Goal: Answer question/provide support: Share knowledge or assist other users

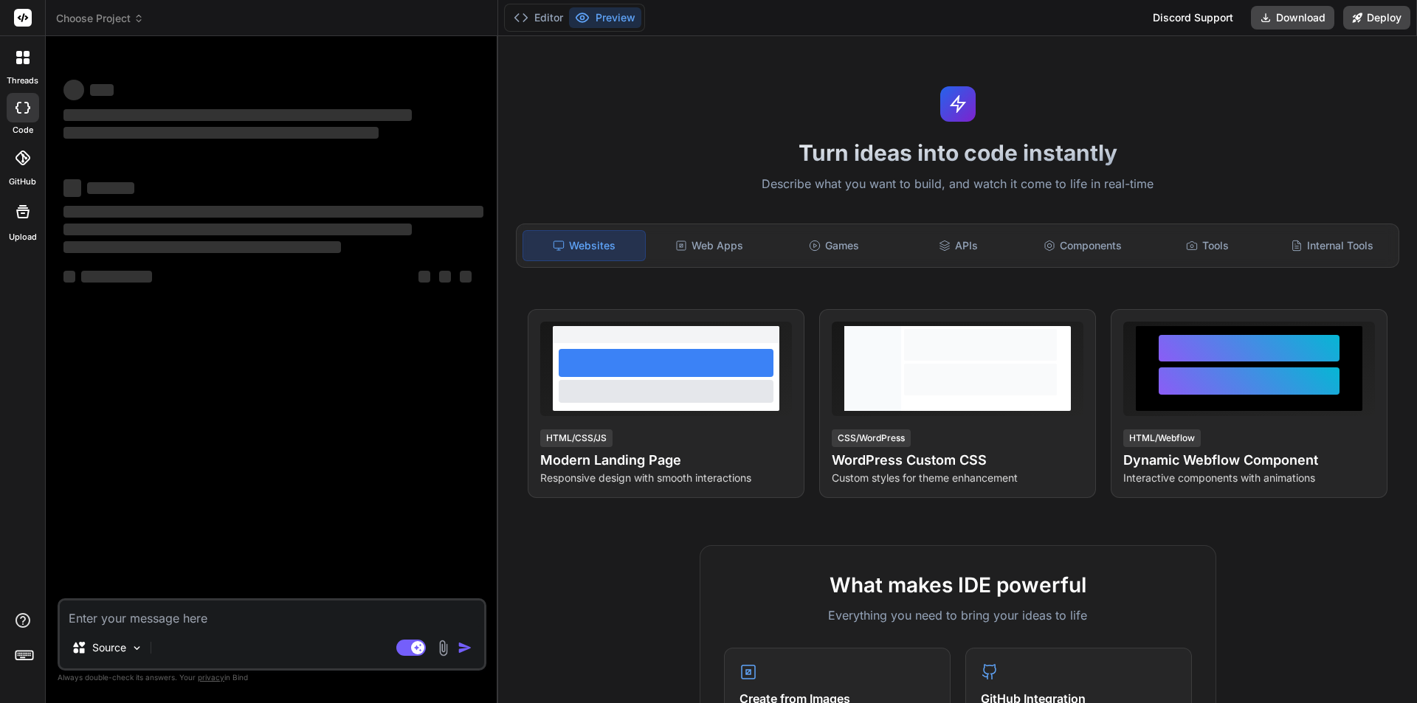
click at [183, 618] on textarea at bounding box center [272, 614] width 424 height 27
type textarea "x"
type textarea "<p-table *ngIf="viewVariantData?.VariantItemAttributes?.length" [value]="viewVa…"
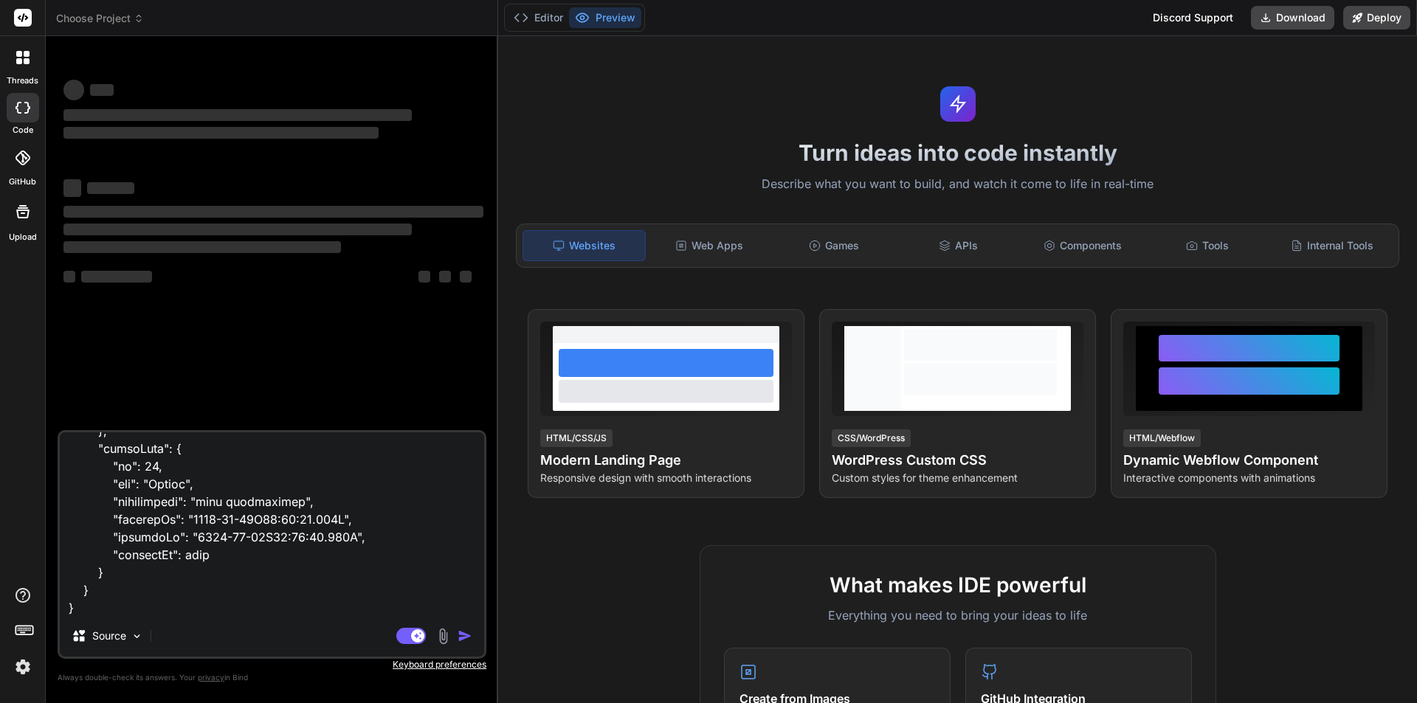
scroll to position [6290, 0]
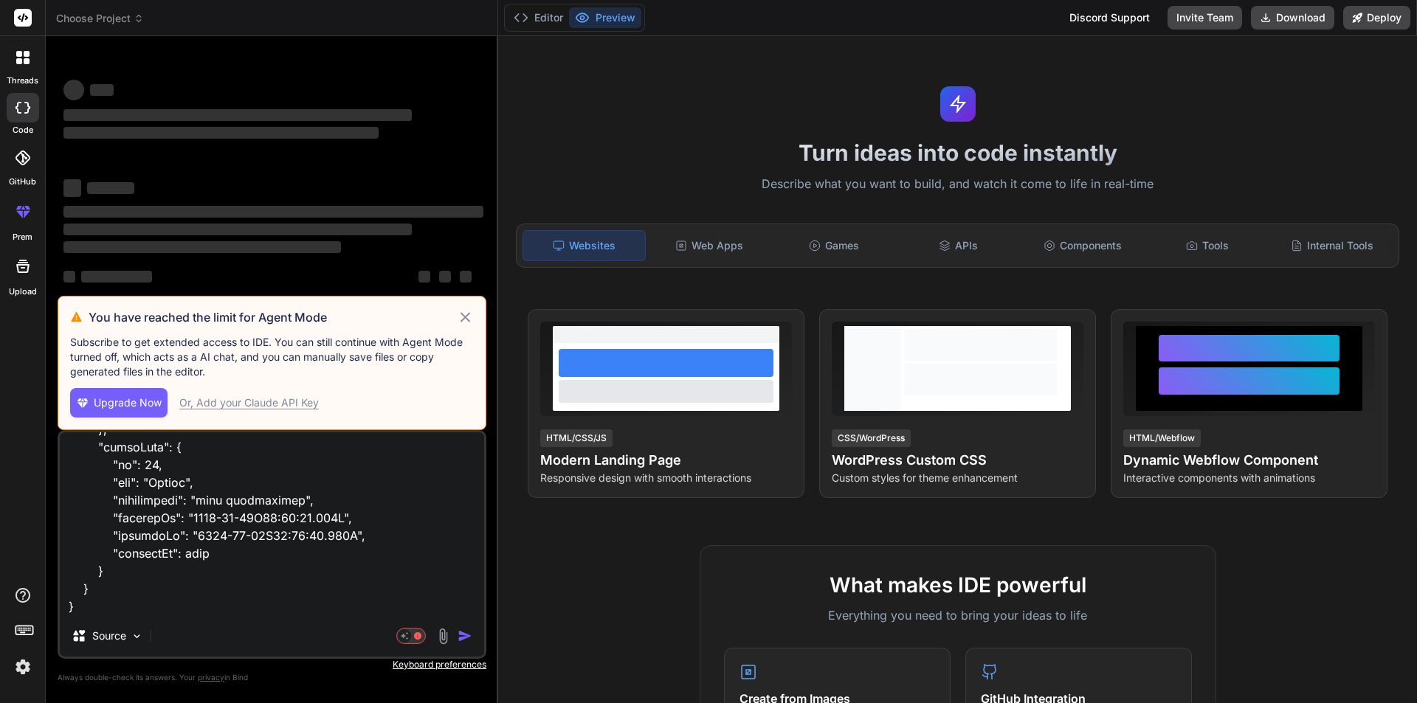
type textarea "x"
type textarea "<p-table *ngIf="viewVariantData?.VariantItemAttributes?.length" [value]="viewVa…"
click at [466, 318] on icon at bounding box center [465, 317] width 10 height 10
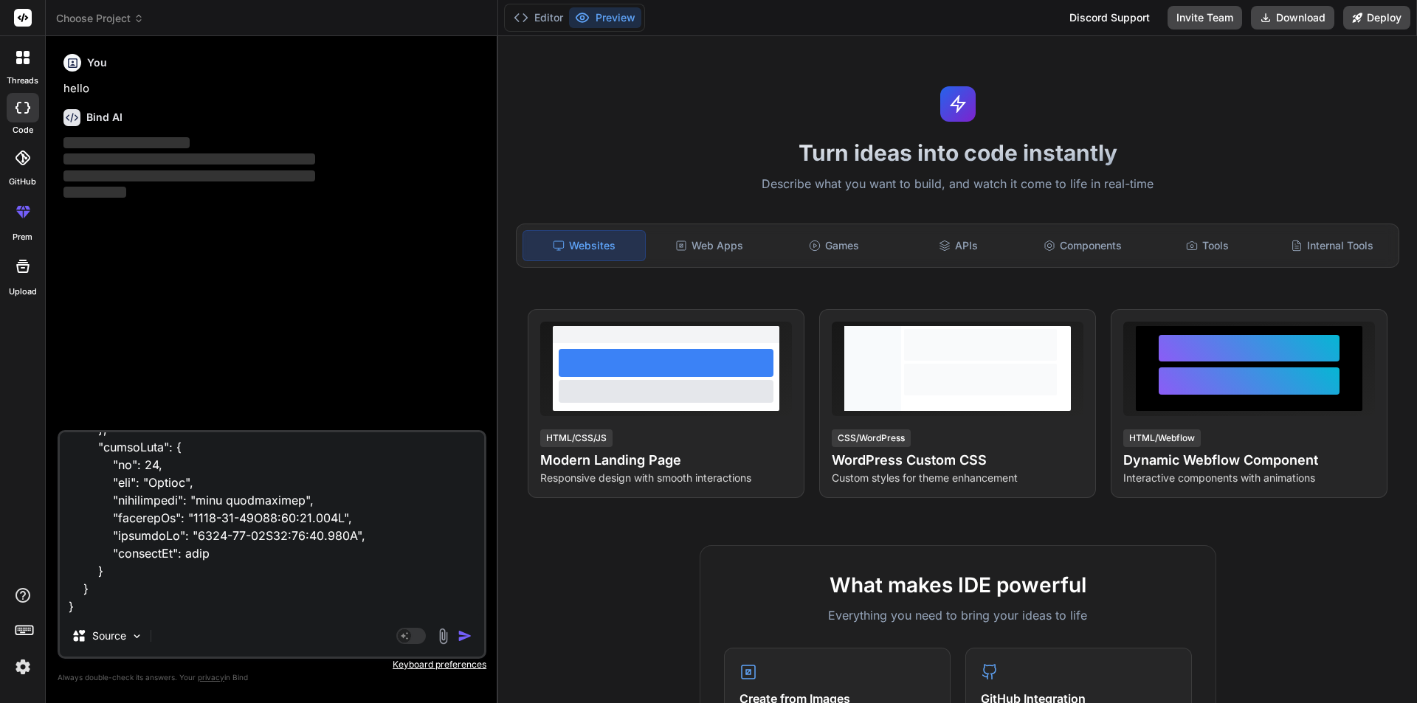
click at [127, 604] on textarea at bounding box center [272, 523] width 424 height 183
type textarea "x"
type textarea "<p-table *ngIf="viewVariantData?.VariantItemAttributes?.length" [value]="viewVa…"
click at [99, 601] on textarea at bounding box center [272, 523] width 424 height 183
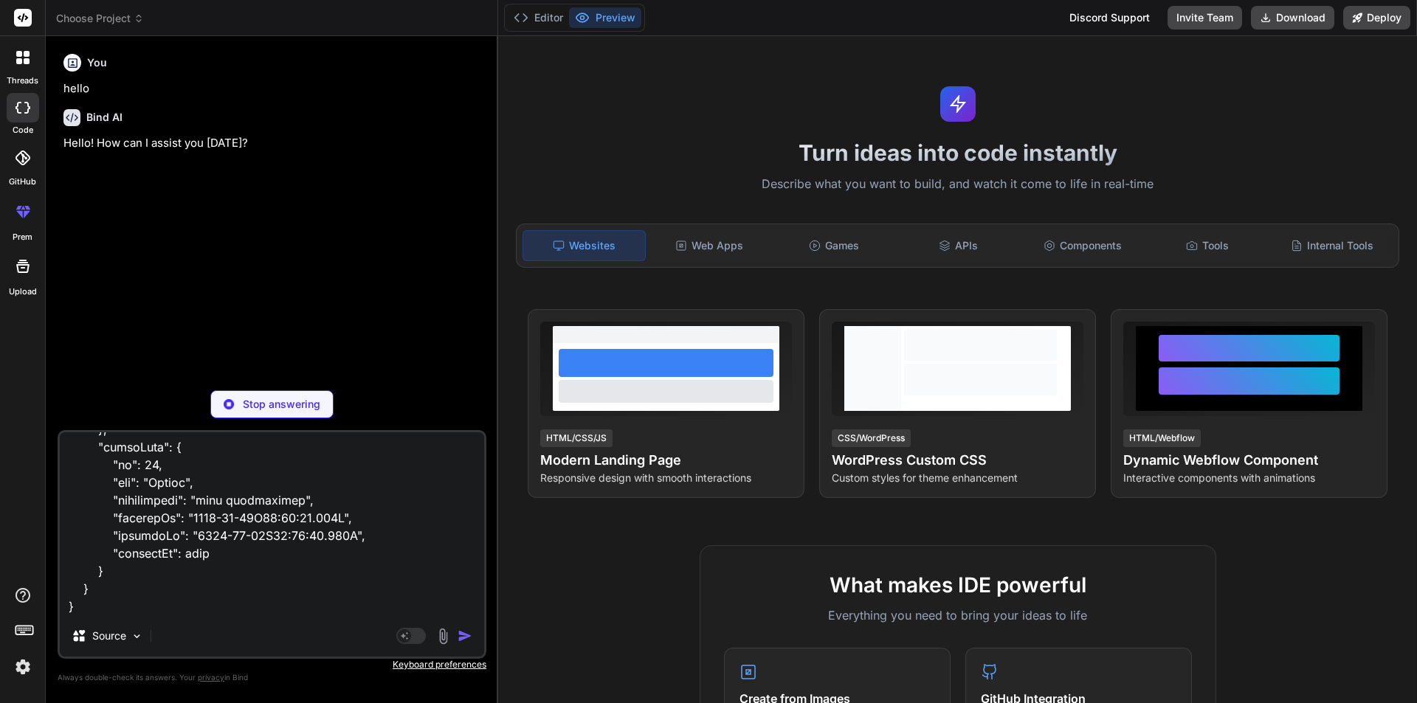
scroll to position [6308, 0]
click at [92, 598] on textarea at bounding box center [272, 523] width 424 height 183
type textarea "x"
type textarea "<p-table *ngIf="viewVariantData?.VariantItemAttributes?.length" [value]="viewVa…"
type textarea "x"
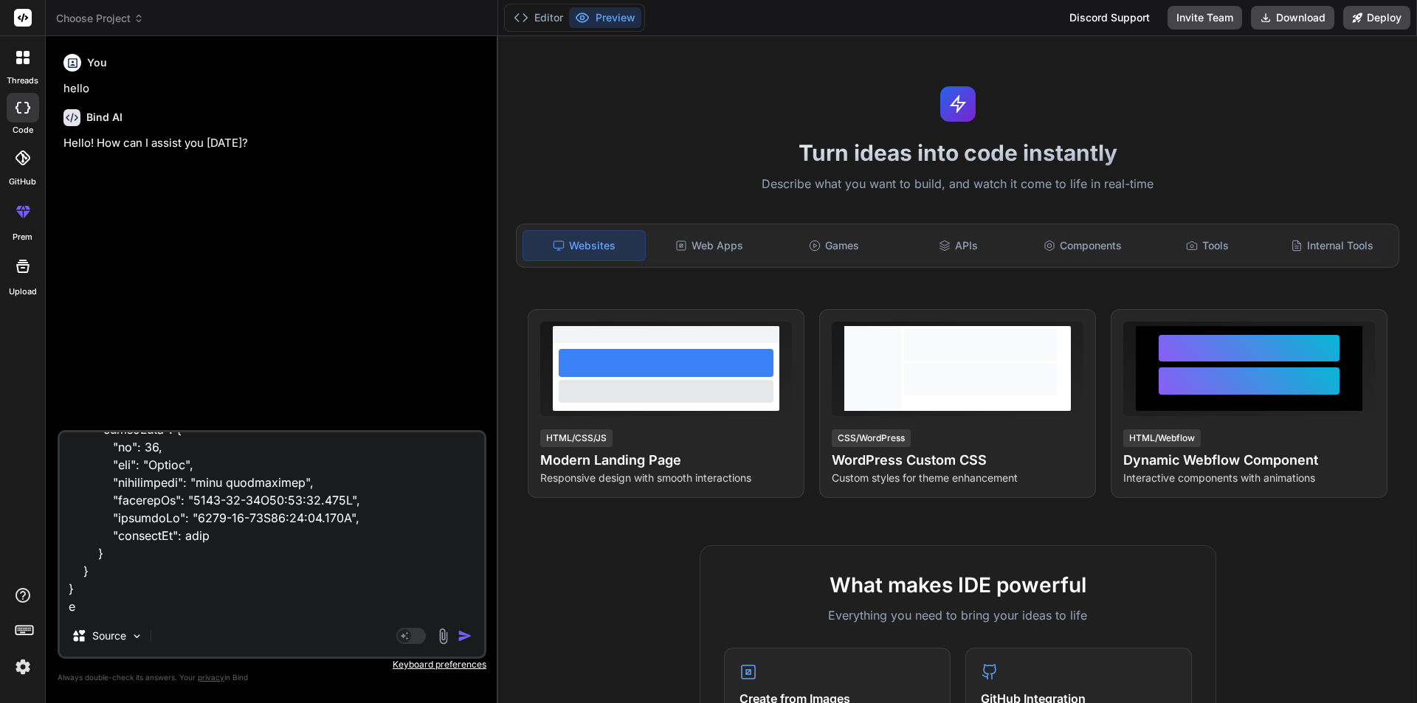
type textarea "<p-table *ngIf="viewVariantData?.VariantItemAttributes?.length" [value]="viewVa…"
type textarea "x"
type textarea "<p-table *ngIf="viewVariantData?.VariantItemAttributes?.length" [value]="viewVa…"
type textarea "x"
type textarea "<p-table *ngIf="viewVariantData?.VariantItemAttributes?.length" [value]="viewVa…"
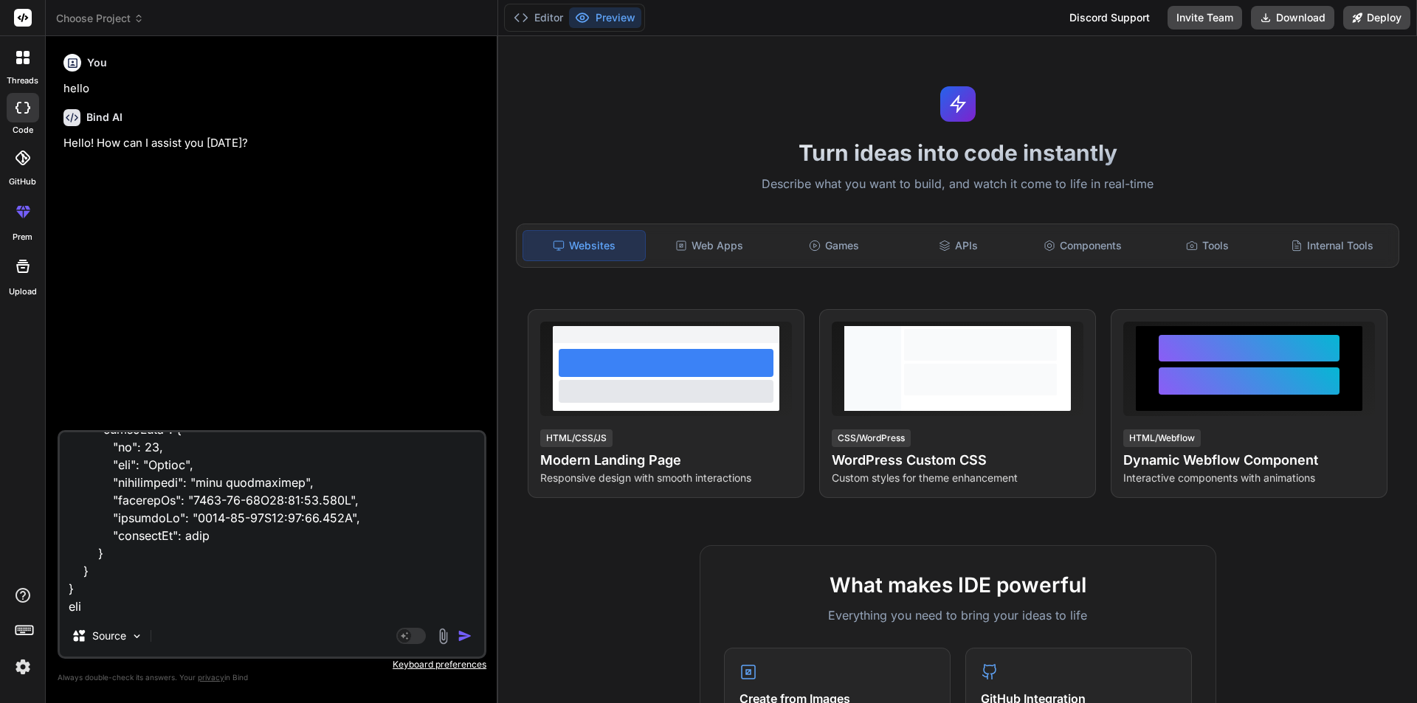
type textarea "x"
type textarea "<p-table *ngIf="viewVariantData?.VariantItemAttributes?.length" [value]="viewVa…"
type textarea "x"
type textarea "<p-table *ngIf="viewVariantData?.VariantItemAttributes?.length" [value]="viewVa…"
type textarea "x"
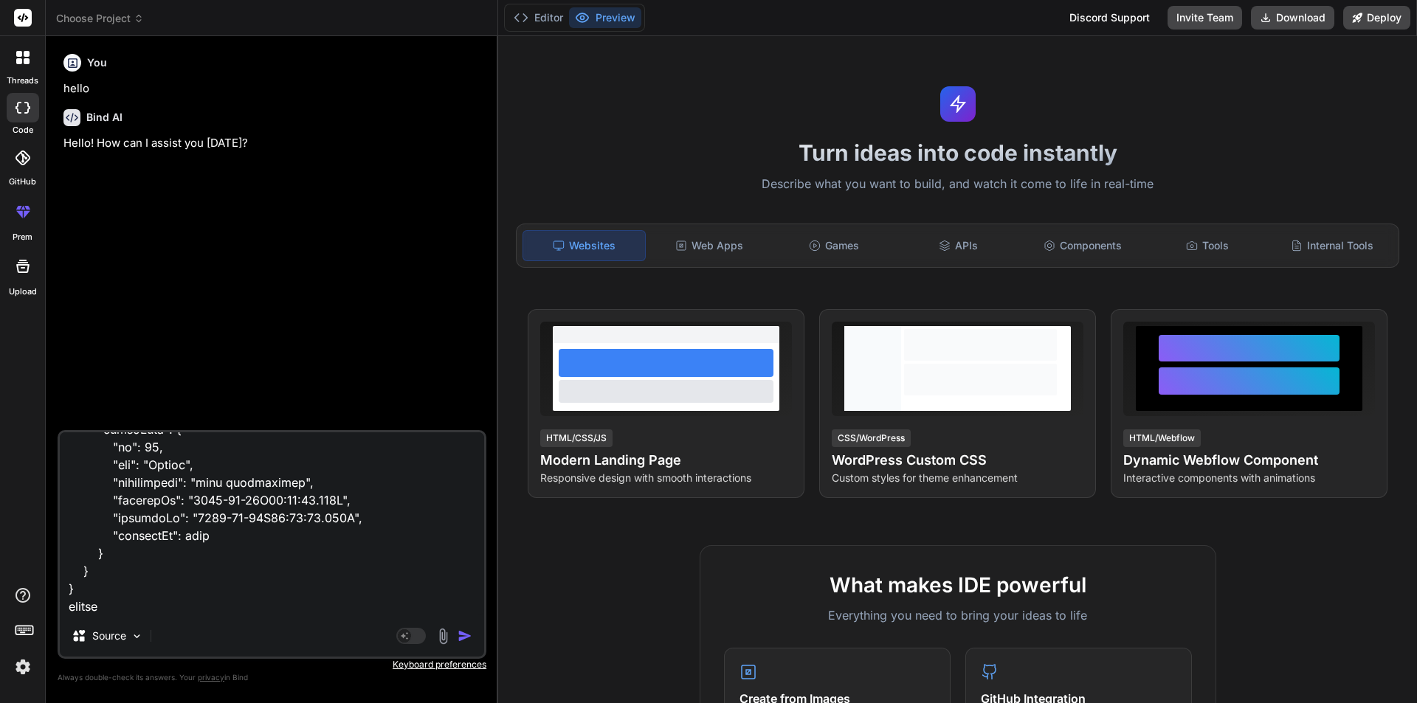
type textarea "<p-table *ngIf="viewVariantData?.VariantItemAttributes?.length" [value]="viewVa…"
type textarea "x"
type textarea "<p-table *ngIf="viewVariantData?.VariantItemAttributes?.length" [value]="viewVa…"
type textarea "x"
type textarea "<p-table *ngIf="viewVariantData?.VariantItemAttributes?.length" [value]="viewVa…"
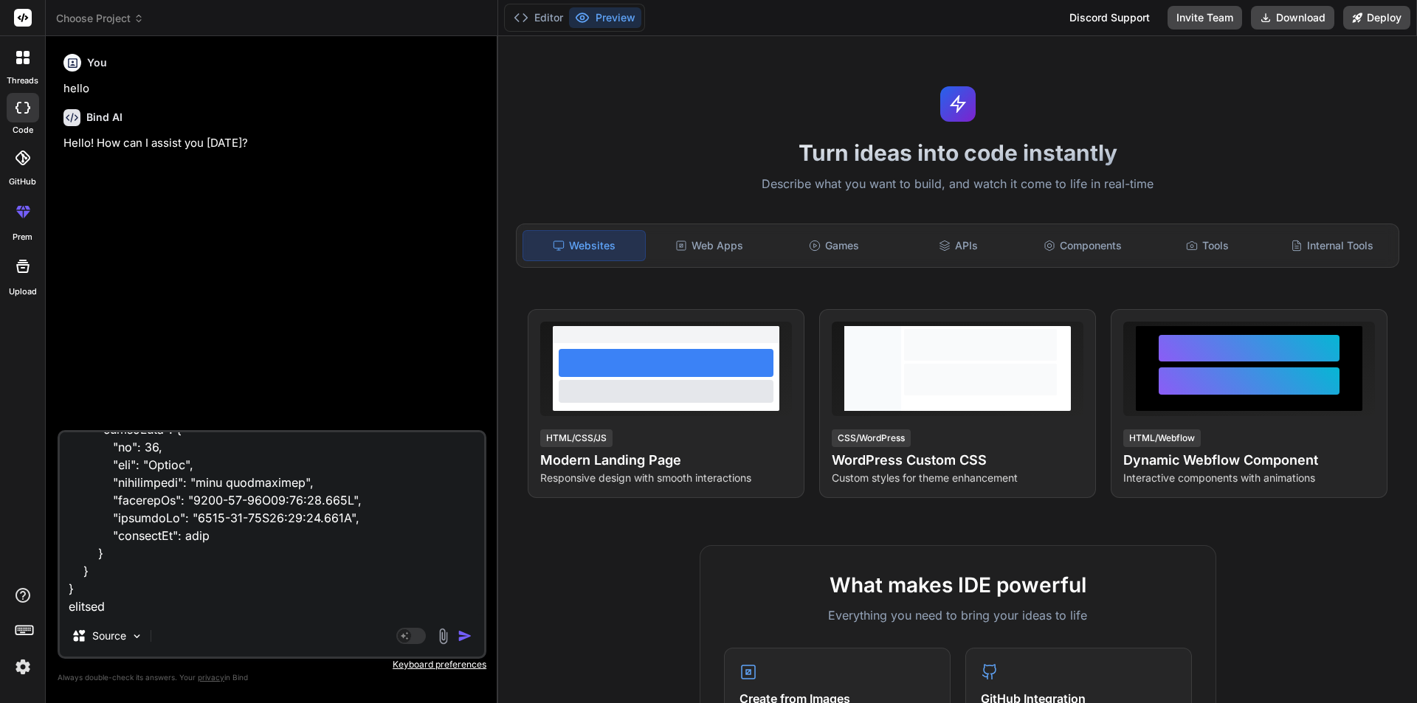
type textarea "x"
type textarea "<p-table *ngIf="viewVariantData?.VariantItemAttributes?.length" [value]="viewVa…"
type textarea "x"
type textarea "<p-table *ngIf="viewVariantData?.VariantItemAttributes?.length" [value]="viewVa…"
type textarea "x"
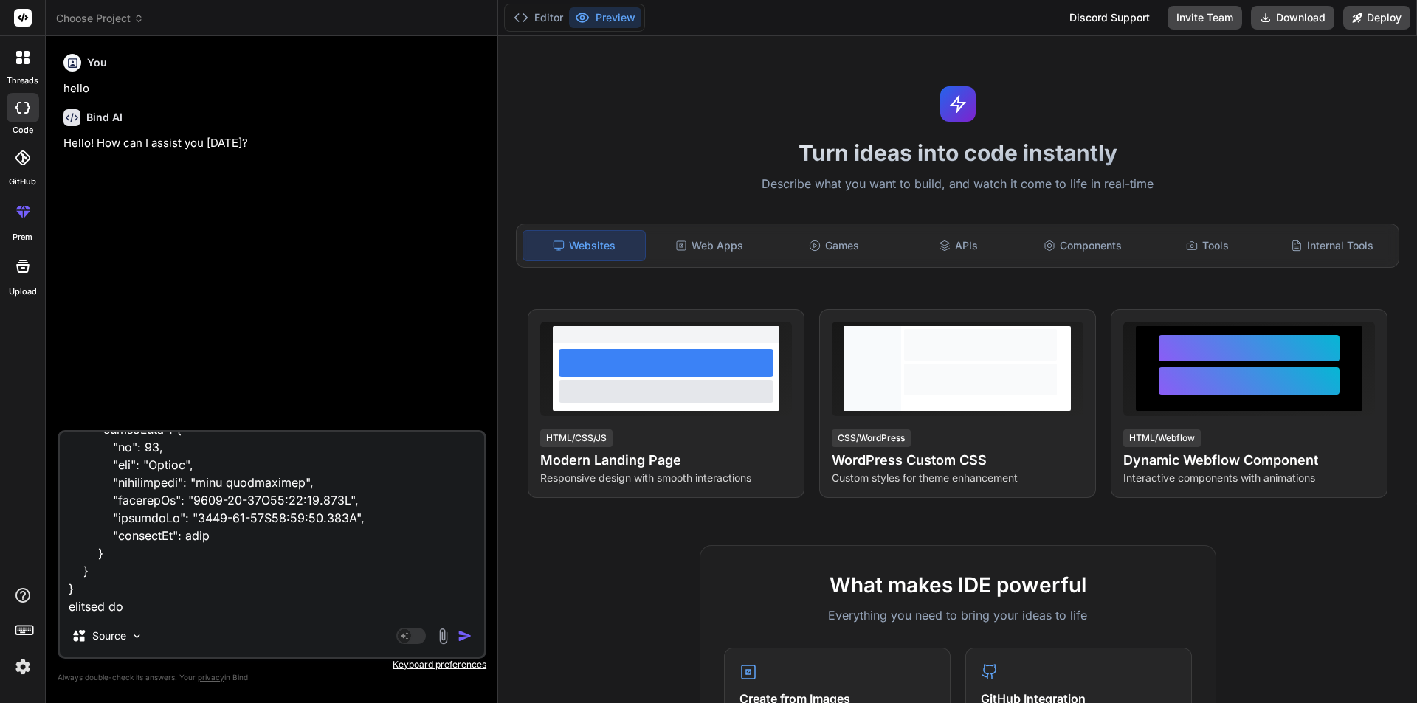
type textarea "<p-table *ngIf="viewVariantData?.VariantItemAttributes?.length" [value]="viewVa…"
type textarea "x"
type textarea "<p-table *ngIf="viewVariantData?.VariantItemAttributes?.length" [value]="viewVa…"
type textarea "x"
type textarea "<p-table *ngIf="viewVariantData?.VariantItemAttributes?.length" [value]="viewVa…"
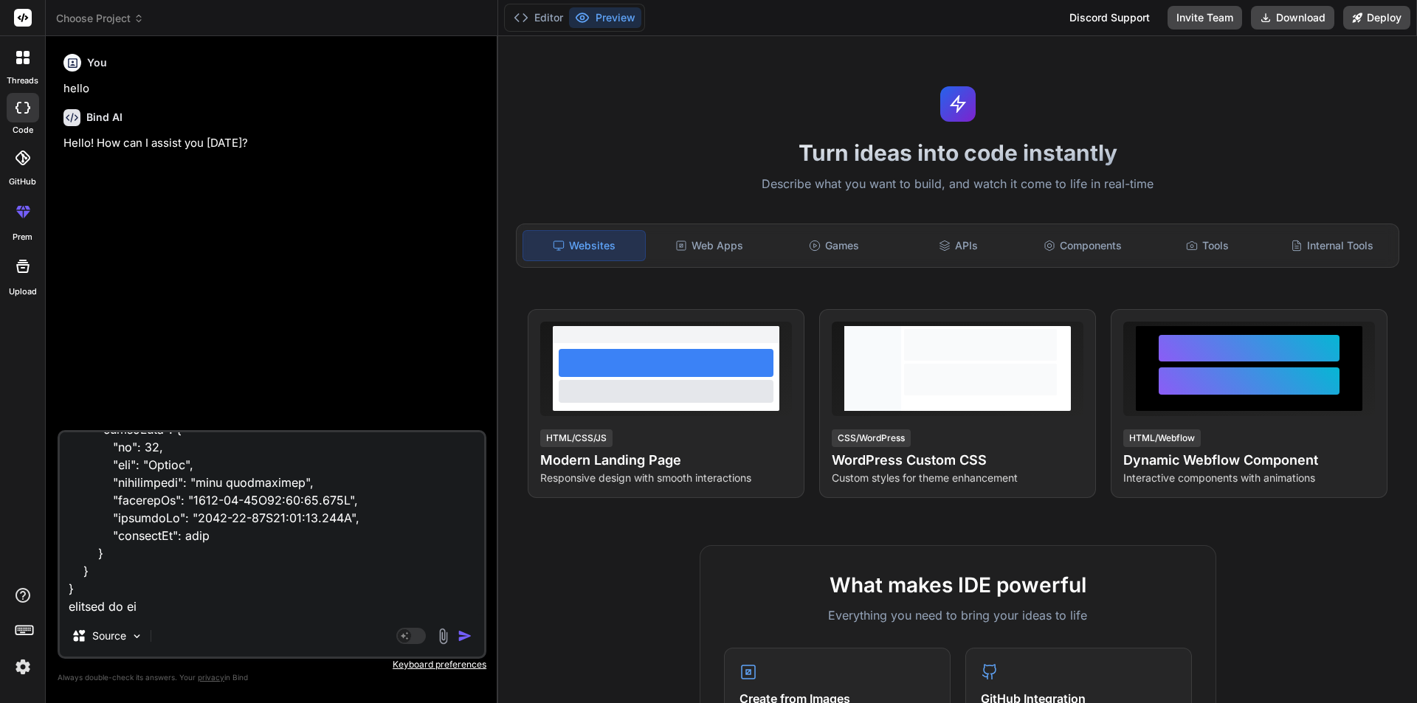
type textarea "x"
type textarea "<p-table *ngIf="viewVariantData?.VariantItemAttributes?.length" [value]="viewVa…"
type textarea "x"
type textarea "<p-table *ngIf="viewVariantData?.VariantItemAttributes?.length" [value]="viewVa…"
type textarea "x"
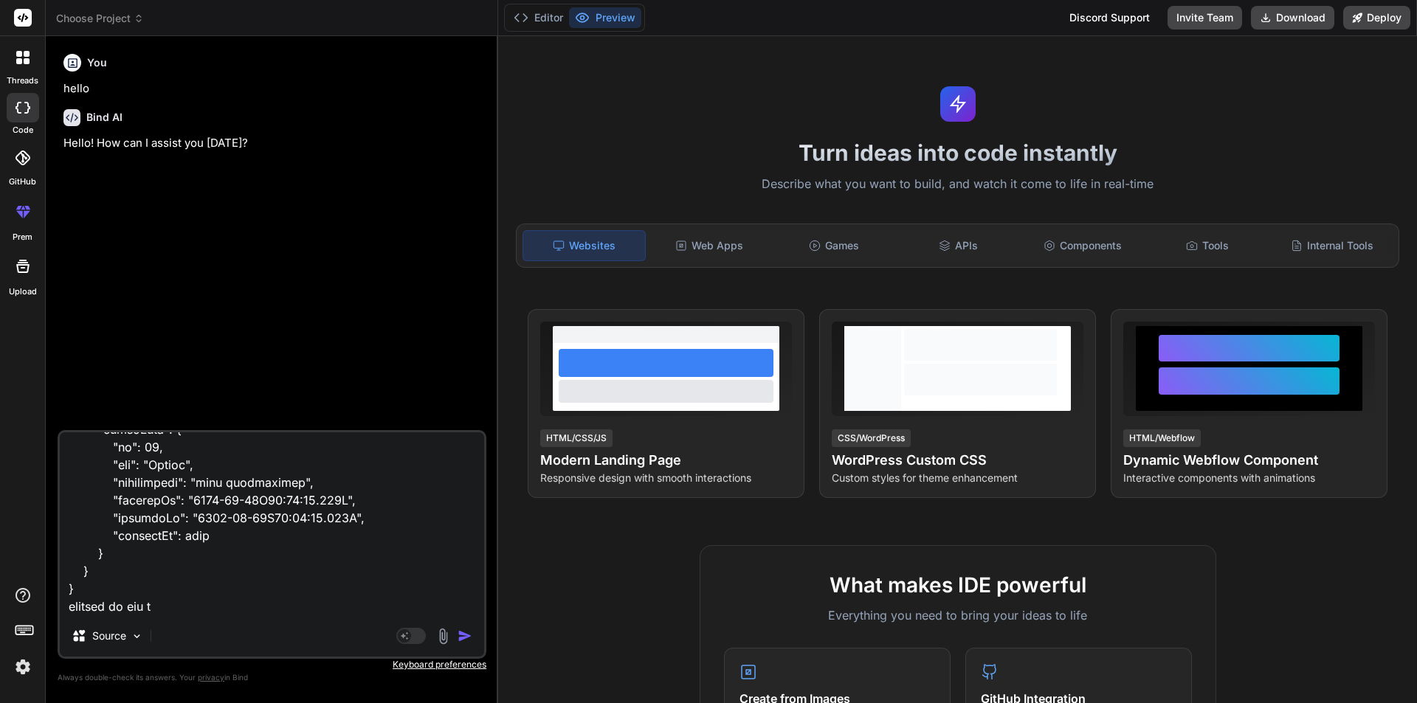
type textarea "<p-table *ngIf="viewVariantData?.VariantItemAttributes?.length" [value]="viewVa…"
type textarea "x"
type textarea "<p-table *ngIf="viewVariantData?.VariantItemAttributes?.length" [value]="viewVa…"
type textarea "x"
type textarea "<p-table *ngIf="viewVariantData?.VariantItemAttributes?.length" [value]="viewVa…"
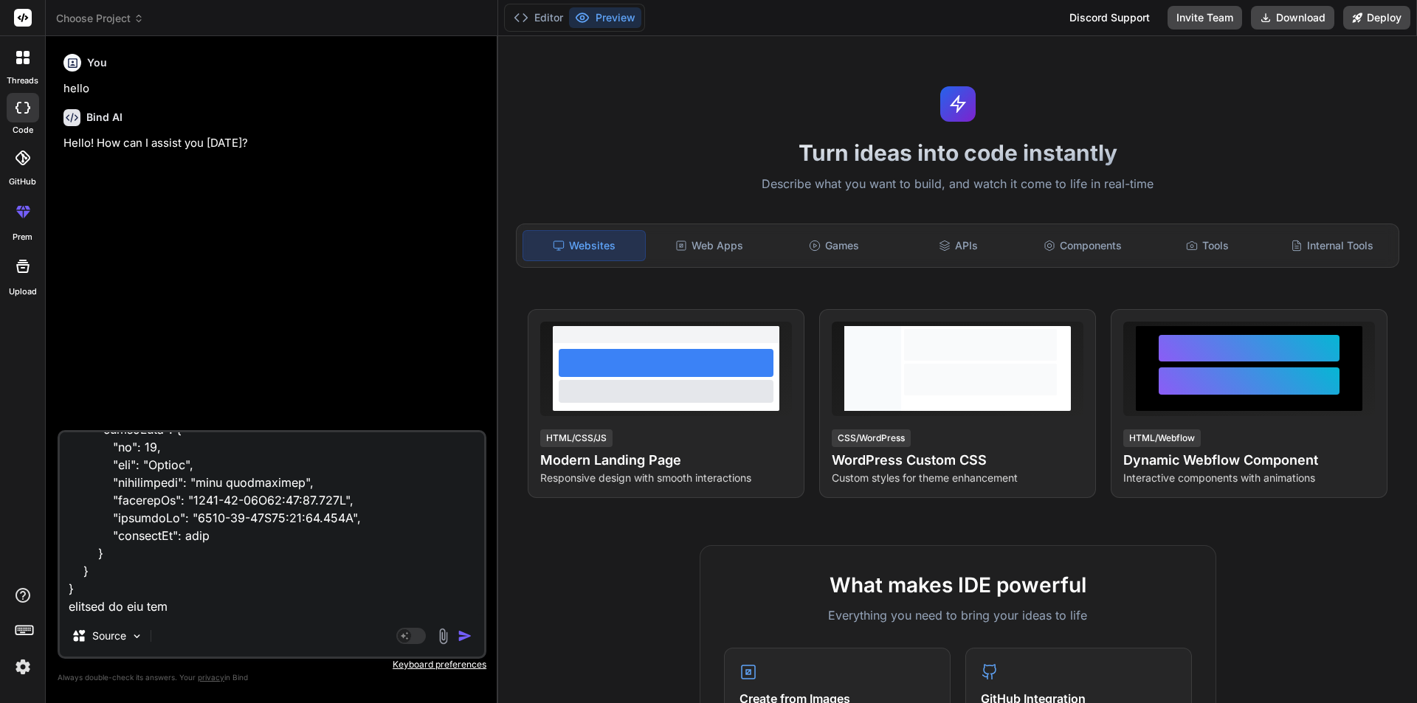
type textarea "x"
type textarea "<p-table *ngIf="viewVariantData?.VariantItemAttributes?.length" [value]="viewVa…"
type textarea "x"
type textarea "<p-table *ngIf="viewVariantData?.VariantItemAttributes?.length" [value]="viewVa…"
type textarea "x"
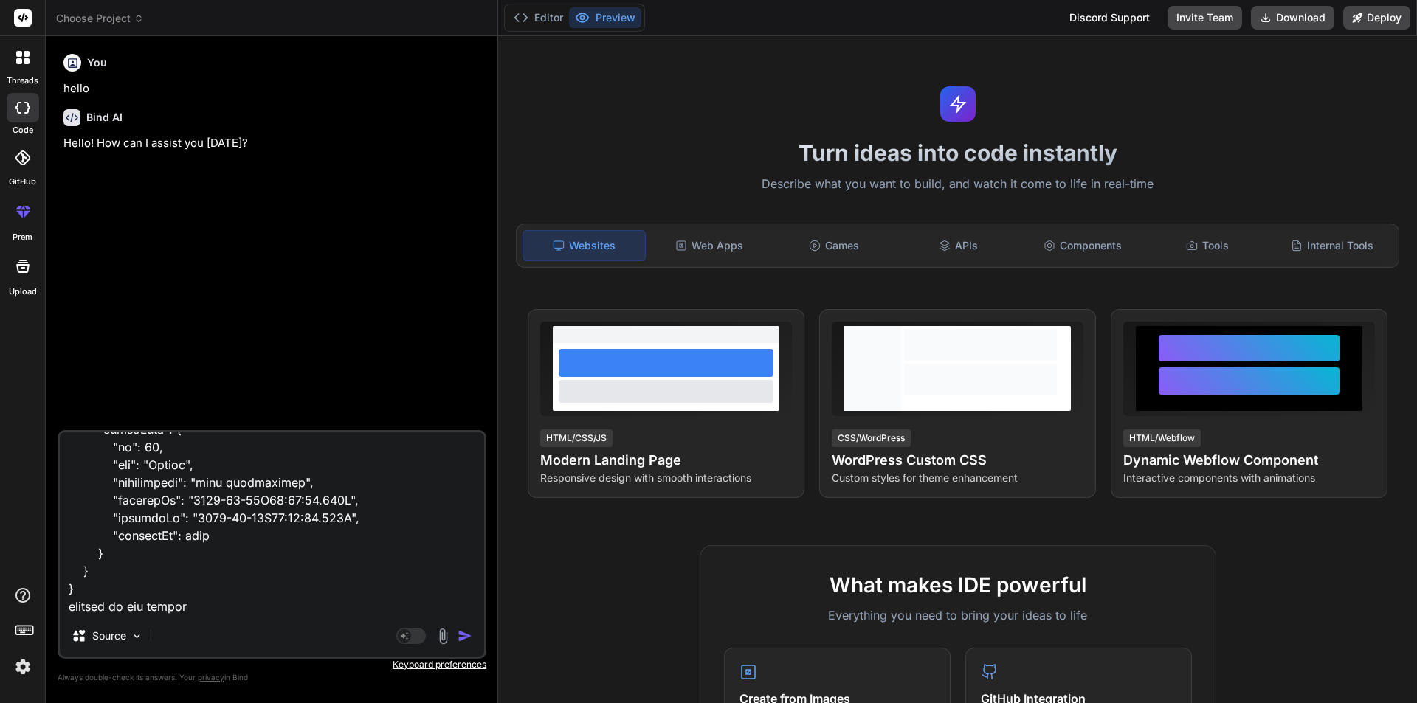
type textarea "<p-table *ngIf="viewVariantData?.VariantItemAttributes?.length" [value]="viewVa…"
type textarea "x"
type textarea "<p-table *ngIf="viewVariantData?.VariantItemAttributes?.length" [value]="viewVa…"
type textarea "x"
type textarea "<p-table *ngIf="viewVariantData?.VariantItemAttributes?.length" [value]="viewVa…"
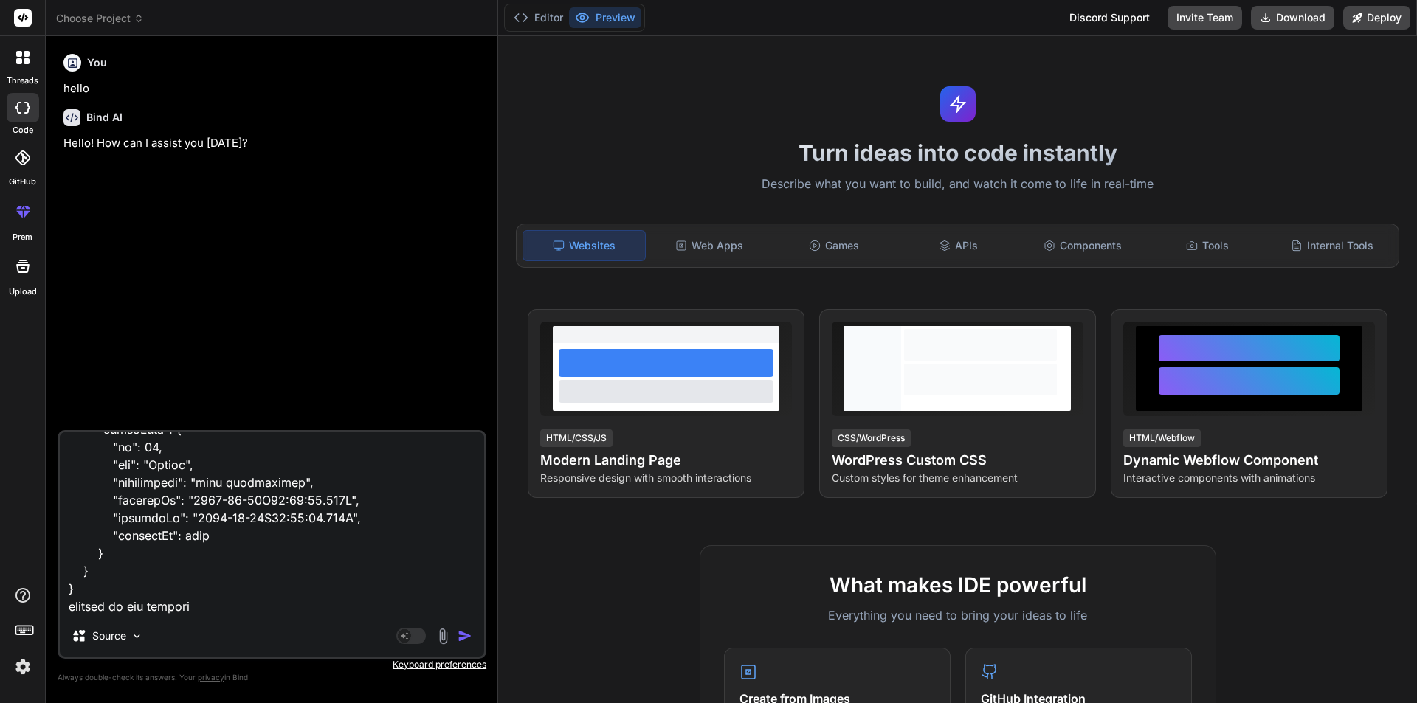
type textarea "x"
type textarea "<p-table *ngIf="viewVariantData?.VariantItemAttributes?.length" [value]="viewVa…"
type textarea "x"
type textarea "<p-table *ngIf="viewVariantData?.VariantItemAttributes?.length" [value]="viewVa…"
type textarea "x"
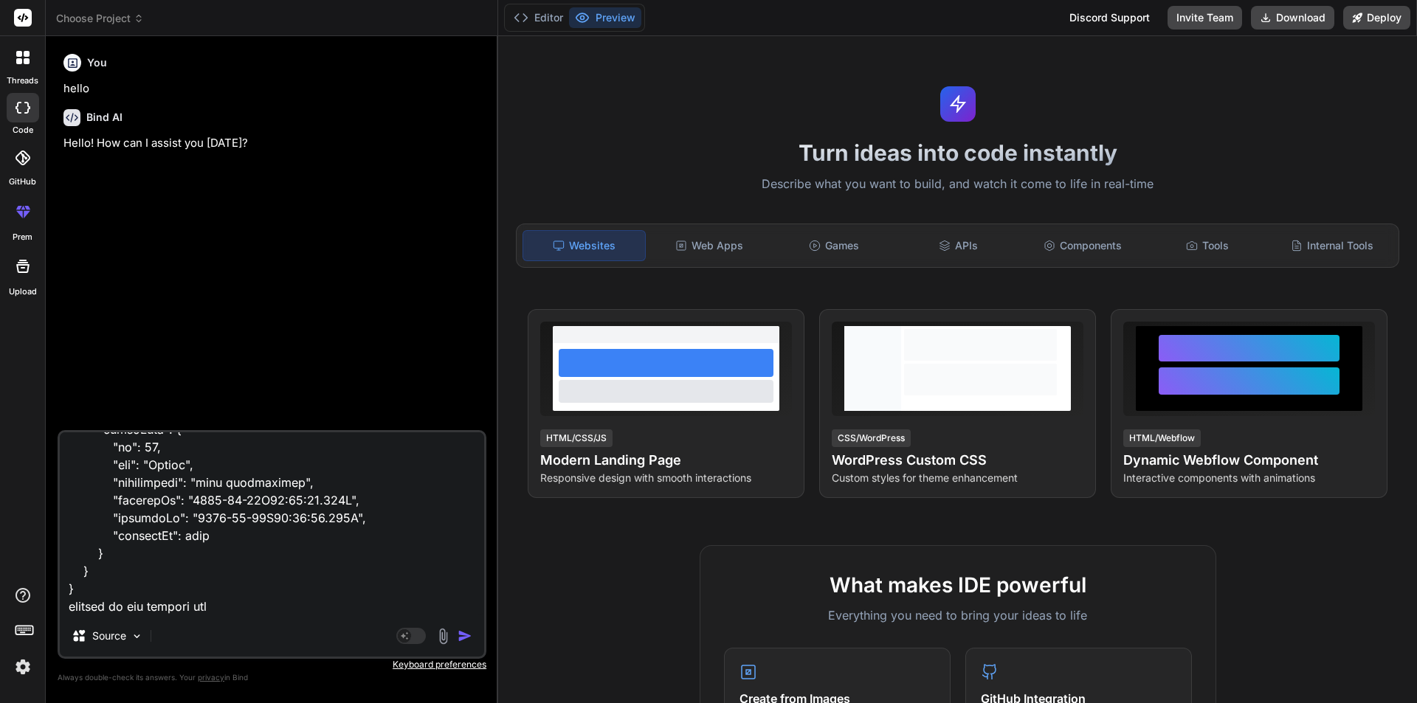
type textarea "<p-table *ngIf="viewVariantData?.VariantItemAttributes?.length" [value]="viewVa…"
type textarea "x"
paste textarea "Selling Price"
type textarea "<p-table *ngIf="viewVariantData?.VariantItemAttributes?.length" [value]="viewVa…"
type textarea "x"
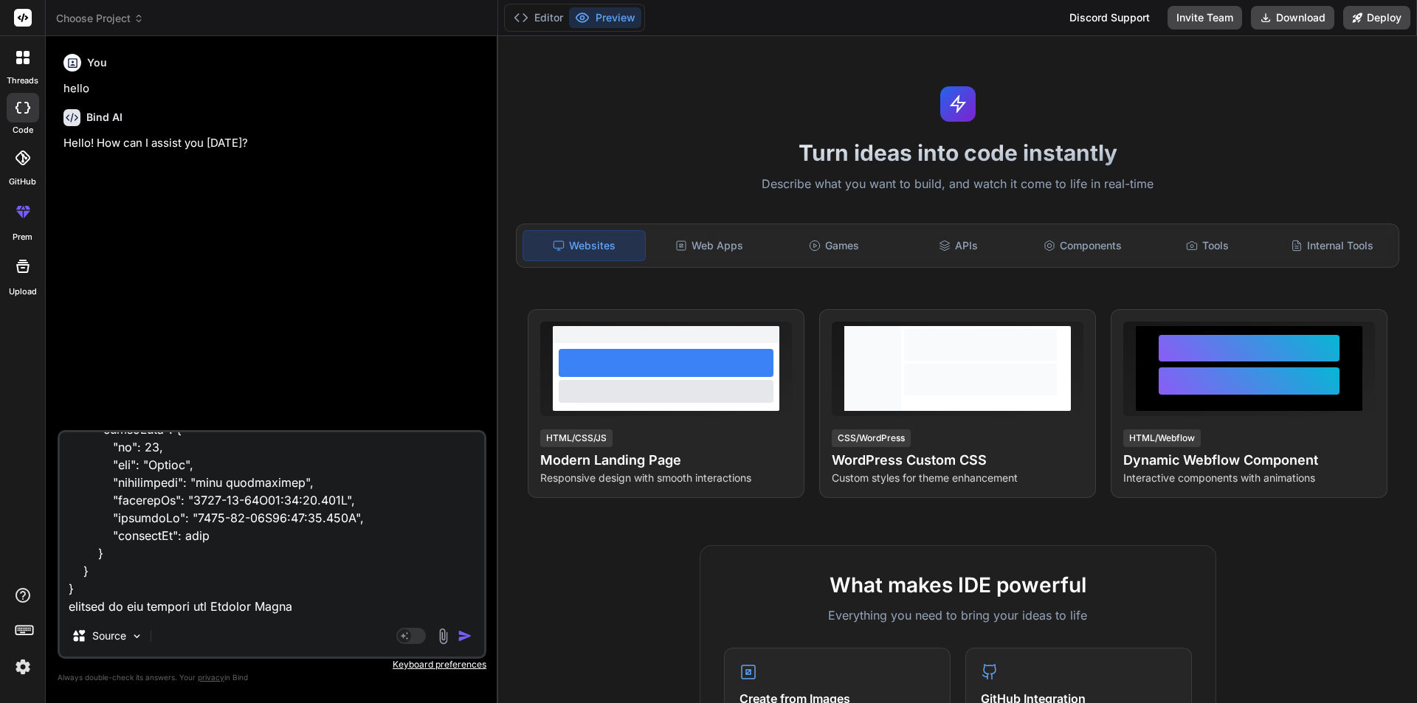
type textarea "<p-table *ngIf="viewVariantData?.VariantItemAttributes?.length" [value]="viewVa…"
type textarea "x"
type textarea "<p-table *ngIf="viewVariantData?.VariantItemAttributes?.length" [value]="viewVa…"
type textarea "x"
type textarea "<p-table *ngIf="viewVariantData?.VariantItemAttributes?.length" [value]="viewVa…"
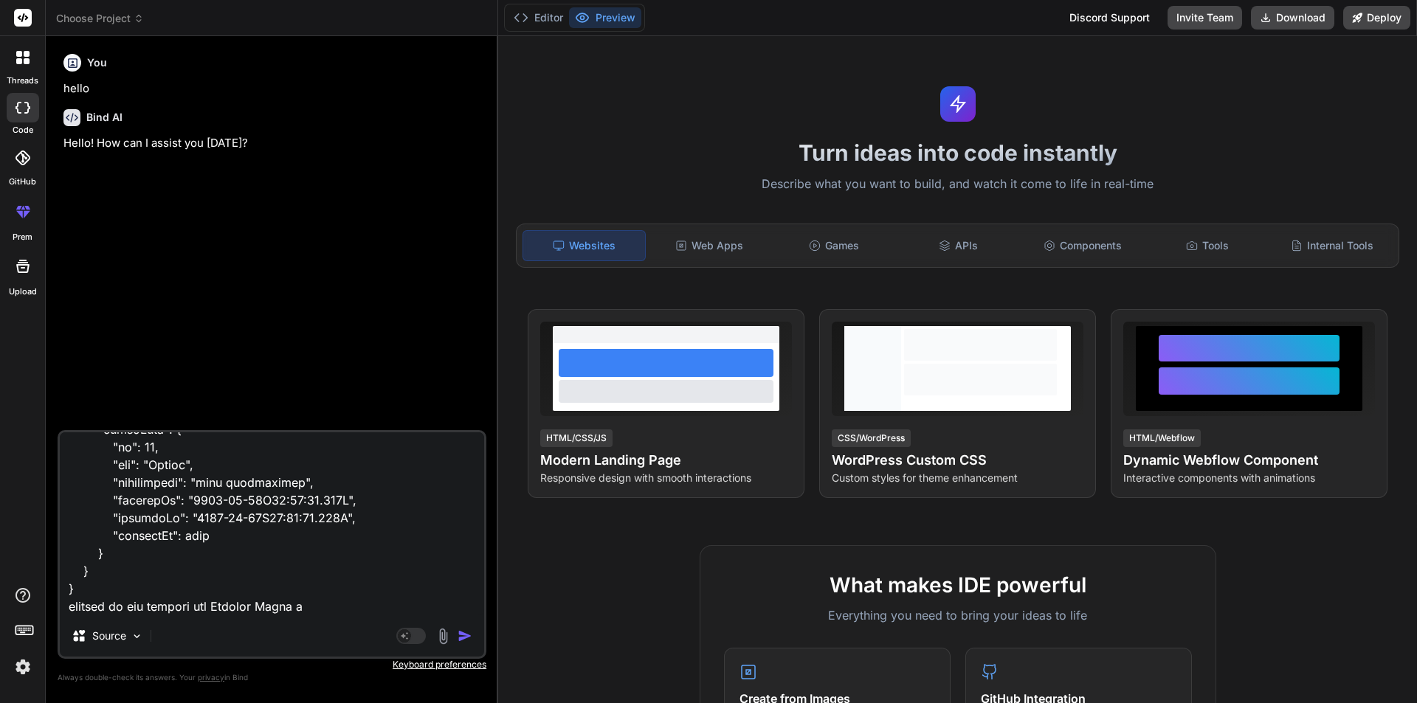
type textarea "x"
type textarea "<p-table *ngIf="viewVariantData?.VariantItemAttributes?.length" [value]="viewVa…"
type textarea "x"
type textarea "<p-table *ngIf="viewVariantData?.VariantItemAttributes?.length" [value]="viewVa…"
type textarea "x"
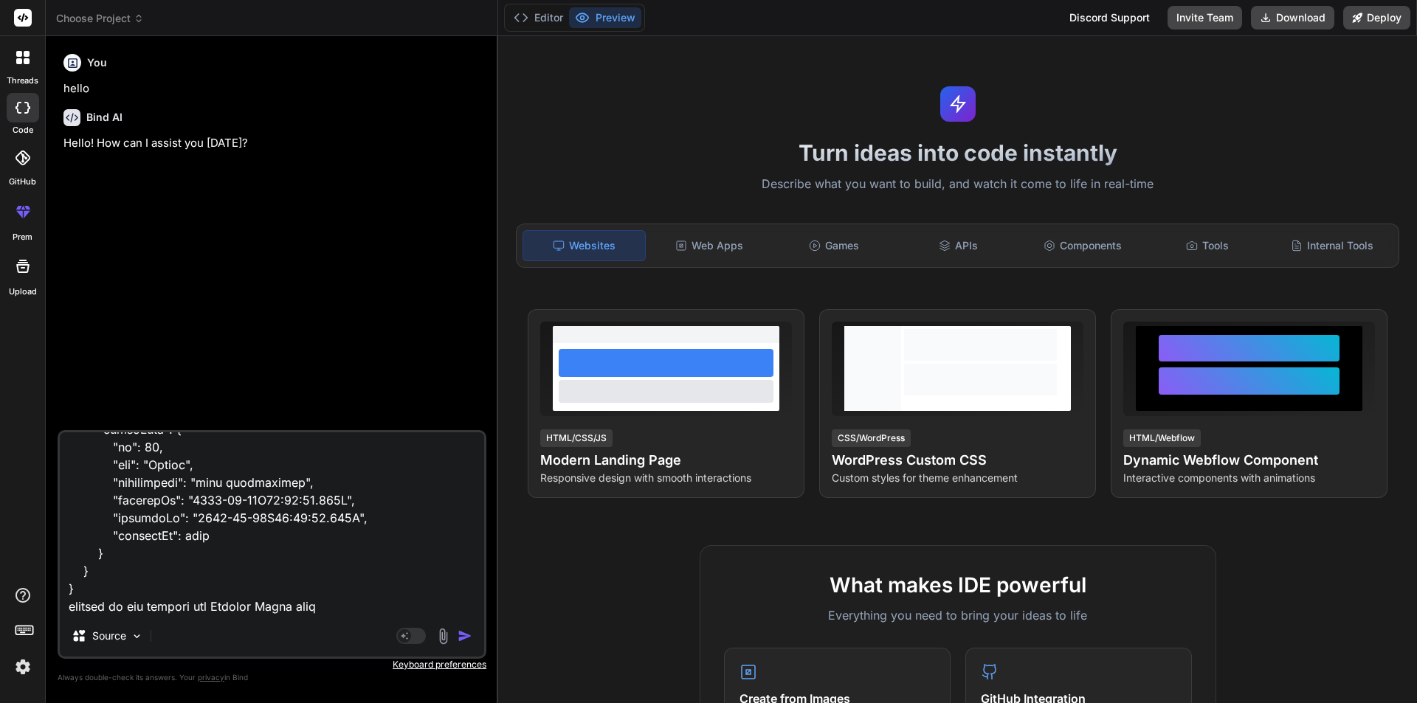
type textarea "<p-table *ngIf="viewVariantData?.VariantItemAttributes?.length" [value]="viewVa…"
type textarea "x"
type textarea "<p-table *ngIf="viewVariantData?.VariantItemAttributes?.length" [value]="viewVa…"
type textarea "x"
type textarea "<p-table *ngIf="viewVariantData?.VariantItemAttributes?.length" [value]="viewVa…"
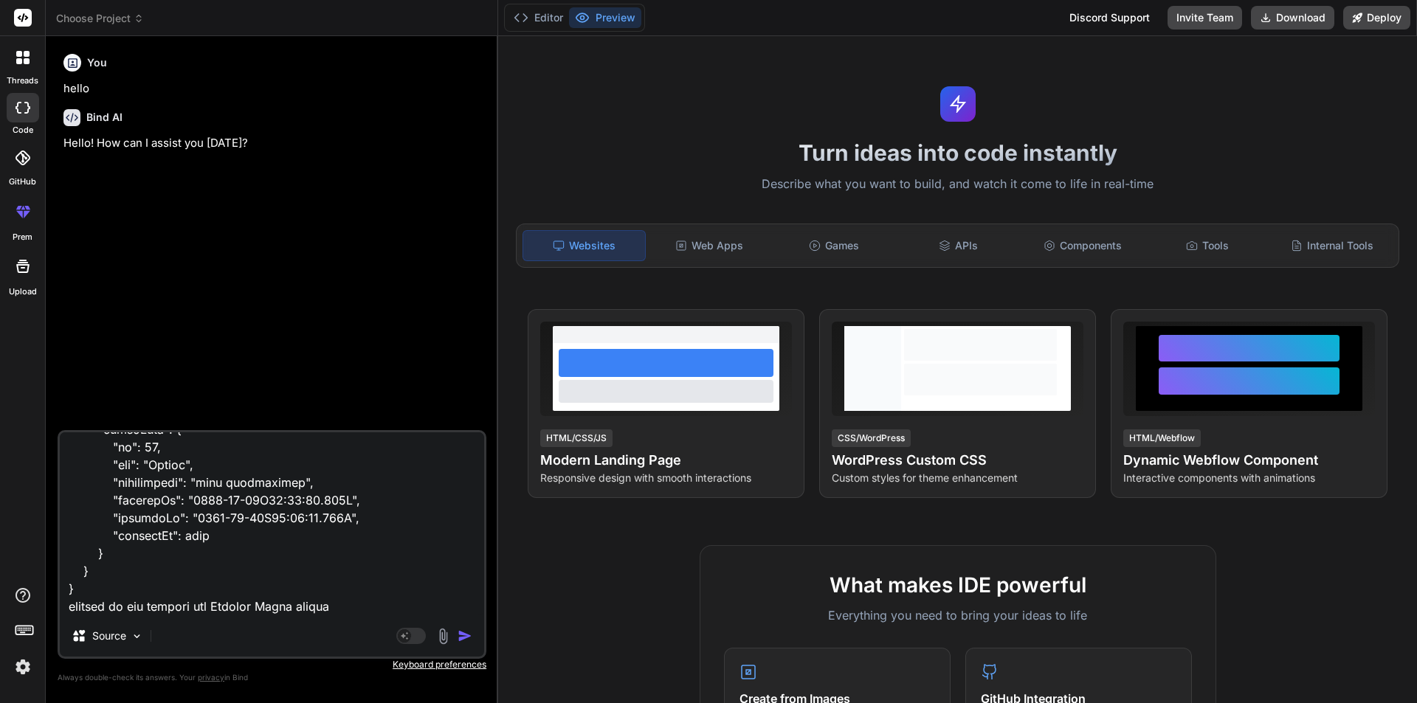
type textarea "x"
type textarea "<p-table *ngIf="viewVariantData?.VariantItemAttributes?.length" [value]="viewVa…"
type textarea "x"
type textarea "<p-table *ngIf="viewVariantData?.VariantItemAttributes?.length" [value]="viewVa…"
type textarea "x"
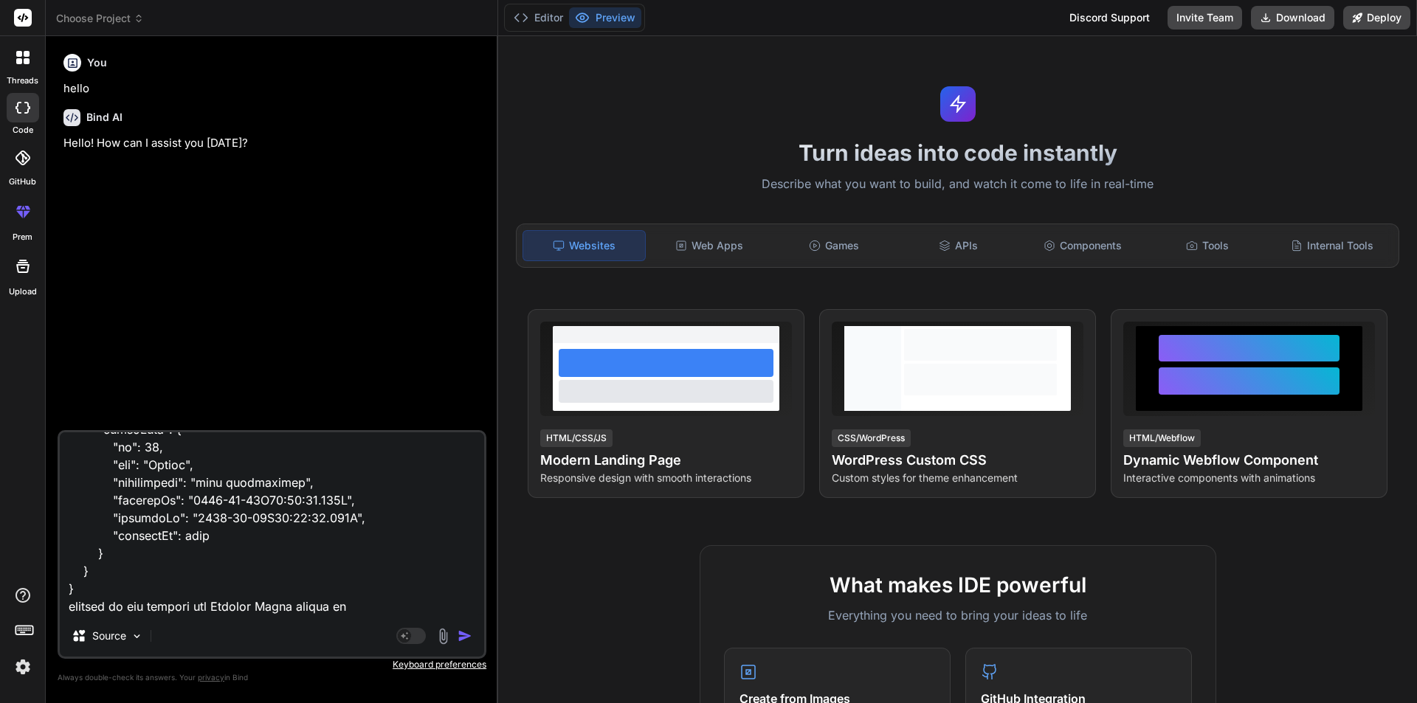
type textarea "<p-table *ngIf="viewVariantData?.VariantItemAttributes?.length" [value]="viewVa…"
type textarea "x"
type textarea "<p-table *ngIf="viewVariantData?.VariantItemAttributes?.length" [value]="viewVa…"
type textarea "x"
type textarea "<p-table *ngIf="viewVariantData?.VariantItemAttributes?.length" [value]="viewVa…"
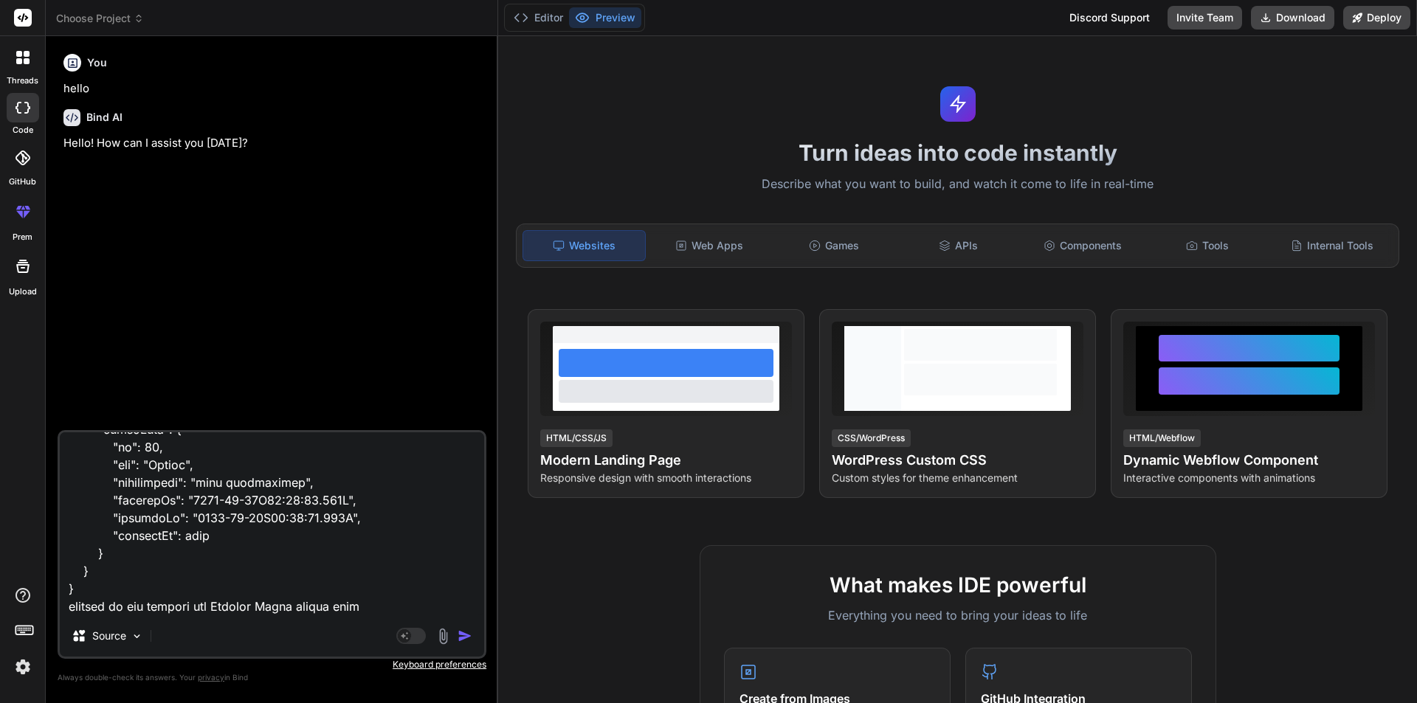
type textarea "x"
type textarea "<p-table *ngIf="viewVariantData?.VariantItemAttributes?.length" [value]="viewVa…"
type textarea "x"
type textarea "<p-table *ngIf="viewVariantData?.VariantItemAttributes?.length" [value]="viewVa…"
type textarea "x"
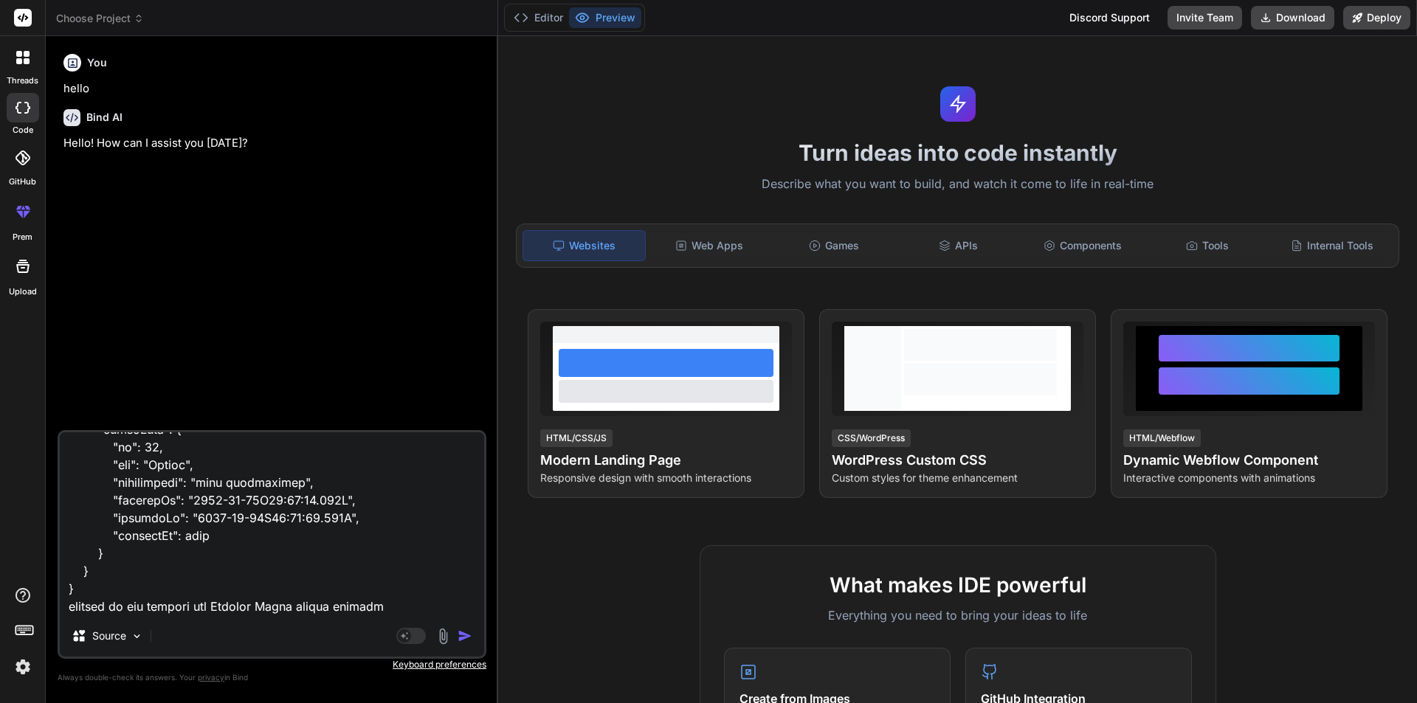
type textarea "<p-table *ngIf="viewVariantData?.VariantItemAttributes?.length" [value]="viewVa…"
type textarea "x"
type textarea "<p-table *ngIf="viewVariantData?.VariantItemAttributes?.length" [value]="viewVa…"
type textarea "x"
type textarea "<p-table *ngIf="viewVariantData?.VariantItemAttributes?.length" [value]="viewVa…"
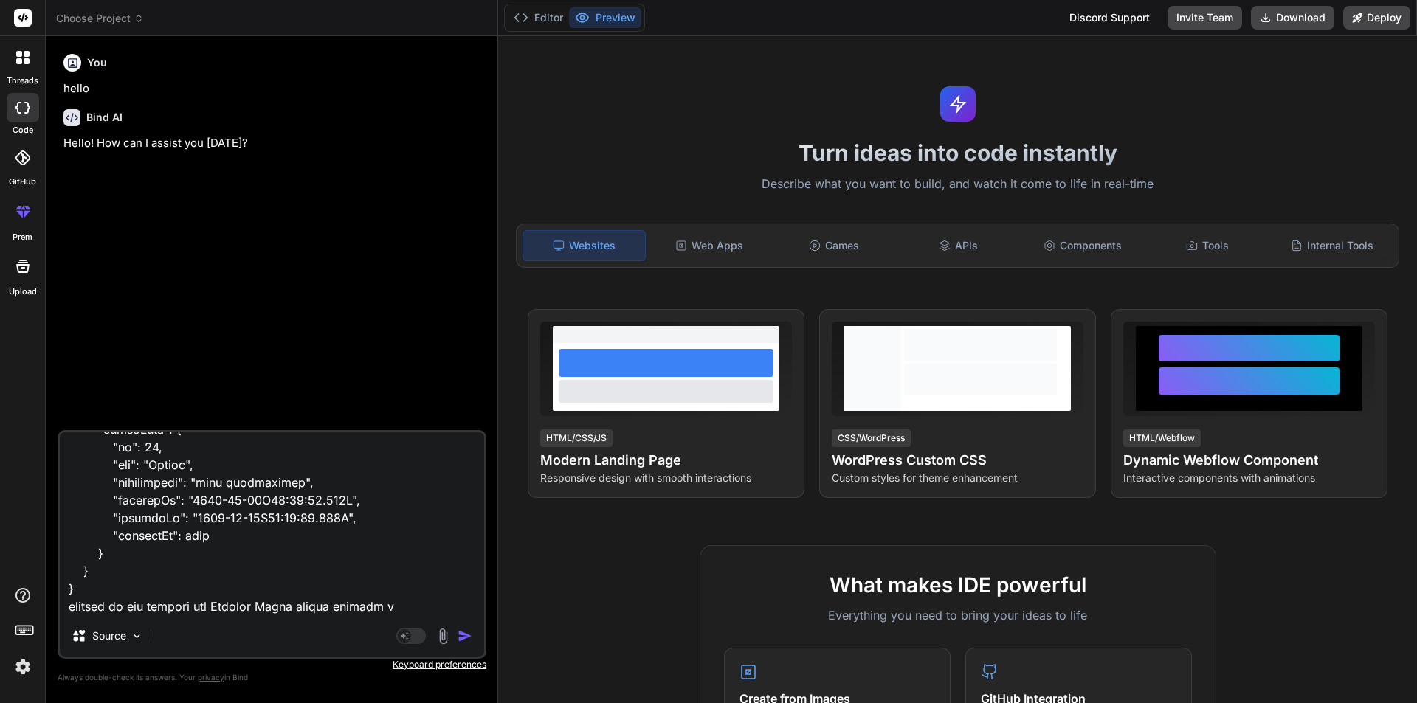
type textarea "x"
type textarea "<p-table *ngIf="viewVariantData?.VariantItemAttributes?.length" [value]="viewVa…"
type textarea "x"
type textarea "<p-table *ngIf="viewVariantData?.VariantItemAttributes?.length" [value]="viewVa…"
type textarea "x"
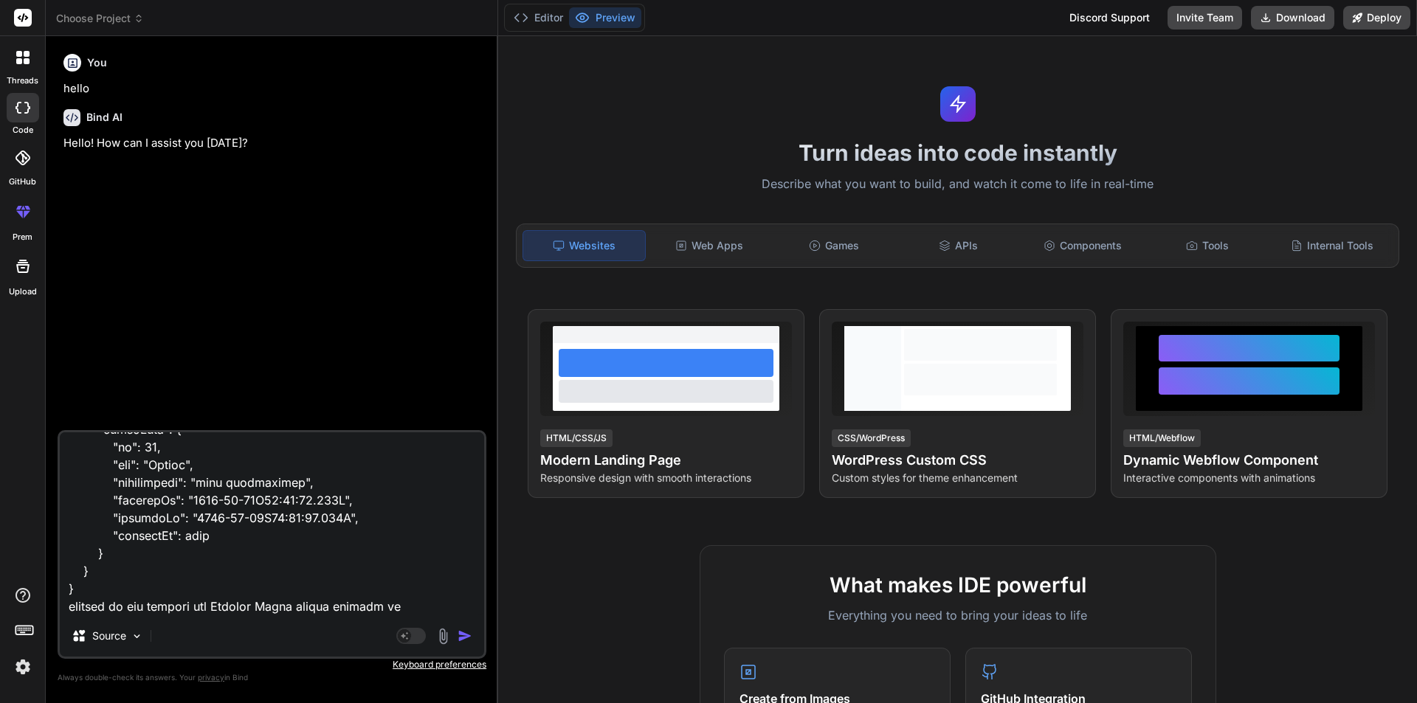
type textarea "<p-table *ngIf="viewVariantData?.VariantItemAttributes?.length" [value]="viewVa…"
type textarea "x"
type textarea "<p-table *ngIf="viewVariantData?.VariantItemAttributes?.length" [value]="viewVa…"
type textarea "x"
type textarea "<p-table *ngIf="viewVariantData?.VariantItemAttributes?.length" [value]="viewVa…"
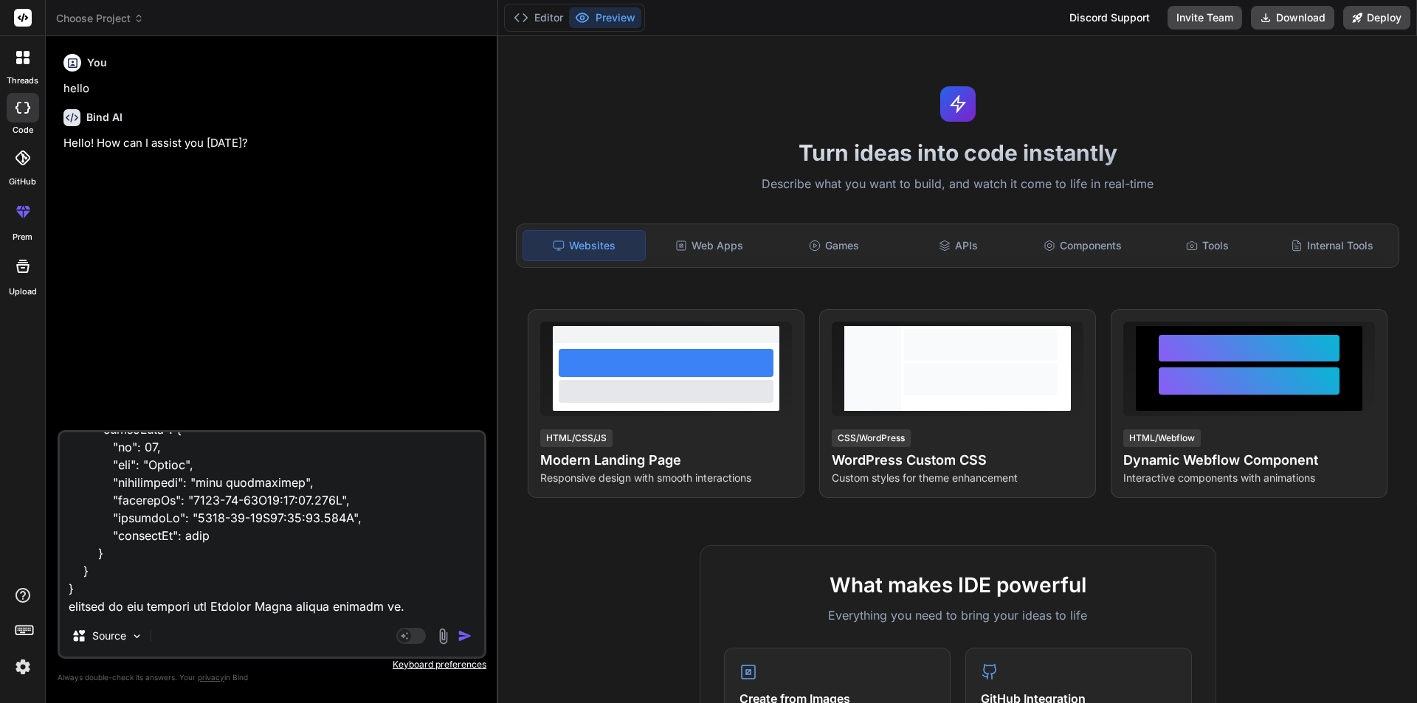
type textarea "x"
type textarea "<p-table *ngIf="viewVariantData?.VariantItemAttributes?.length" [value]="viewVa…"
type textarea "x"
type textarea "<p-table *ngIf="viewVariantData?.VariantItemAttributes?.length" [value]="viewVa…"
type textarea "x"
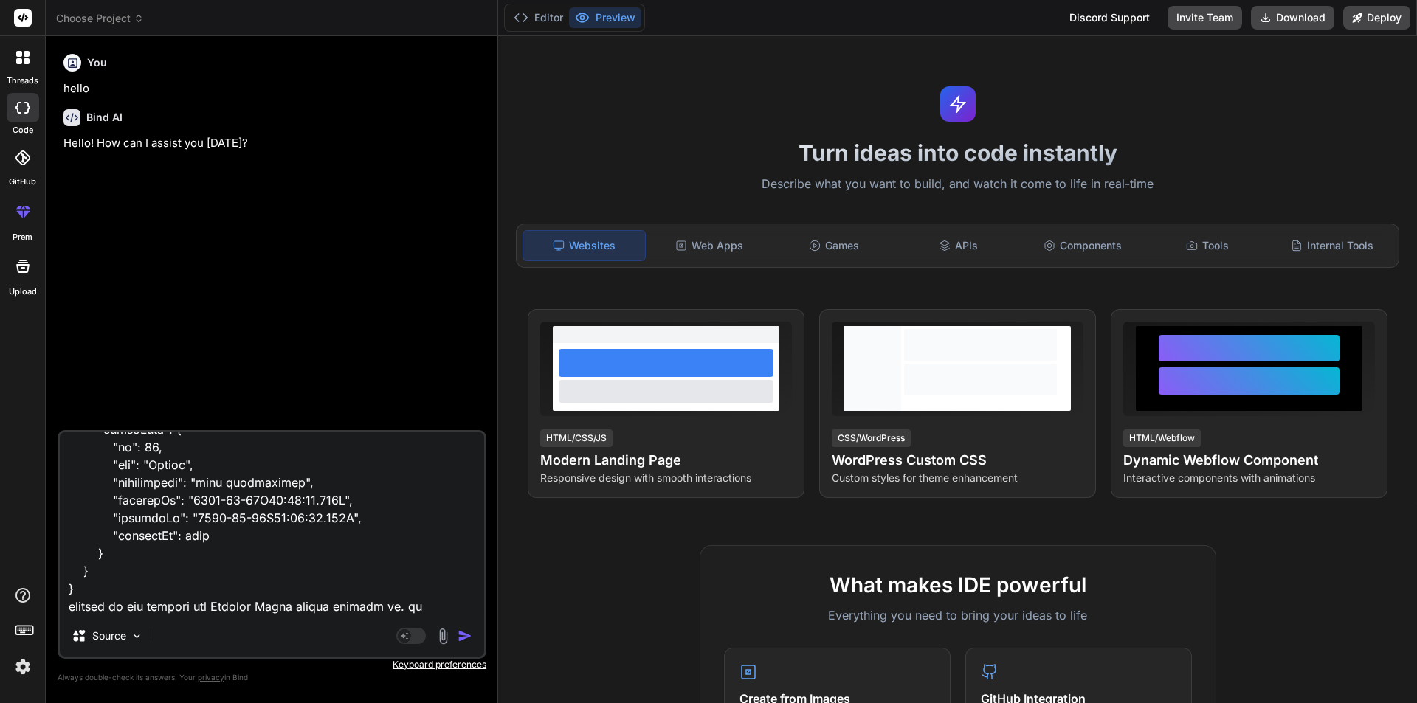
type textarea "<p-table *ngIf="viewVariantData?.VariantItemAttributes?.length" [value]="viewVa…"
type textarea "x"
type textarea "<p-table *ngIf="viewVariantData?.VariantItemAttributes?.length" [value]="viewVa…"
type textarea "x"
type textarea "<p-table *ngIf="viewVariantData?.VariantItemAttributes?.length" [value]="viewVa…"
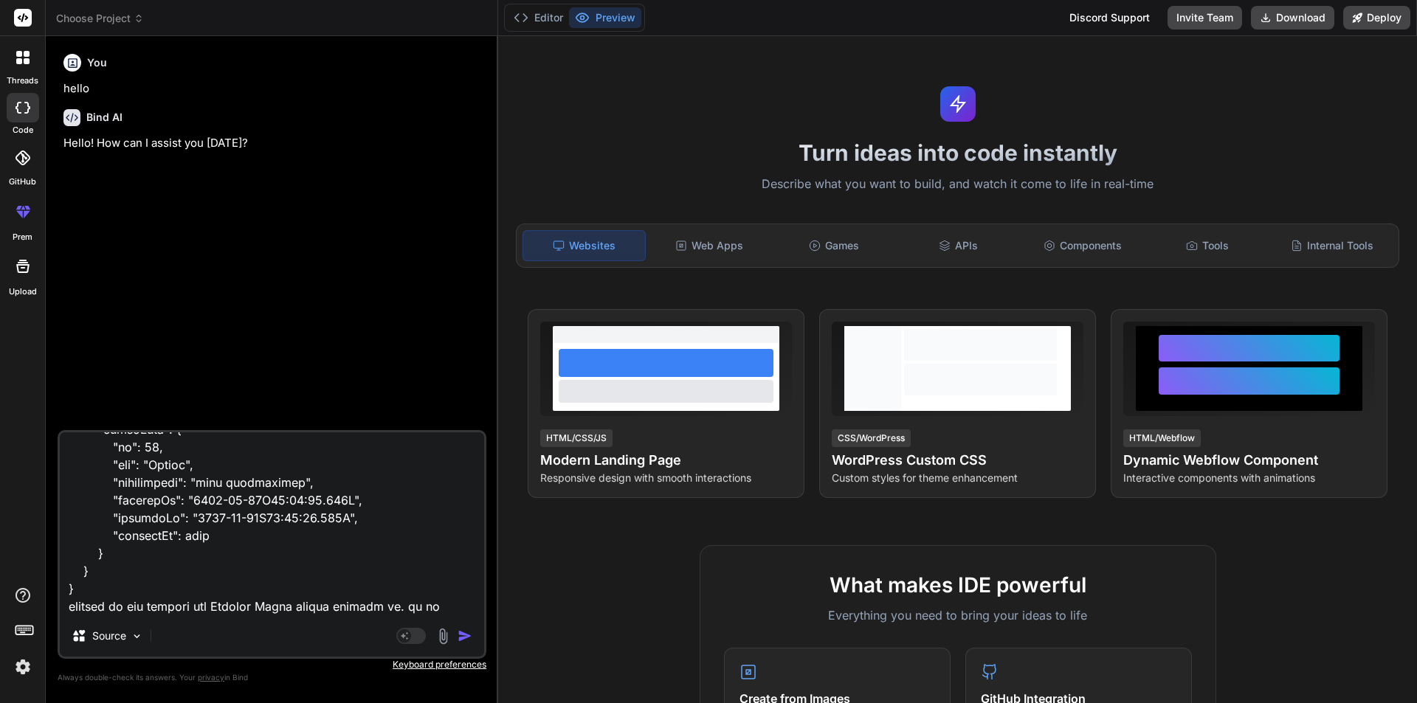
type textarea "x"
type textarea "<p-table *ngIf="viewVariantData?.VariantItemAttributes?.length" [value]="viewVa…"
type textarea "x"
type textarea "<p-table *ngIf="viewVariantData?.VariantItemAttributes?.length" [value]="viewVa…"
type textarea "x"
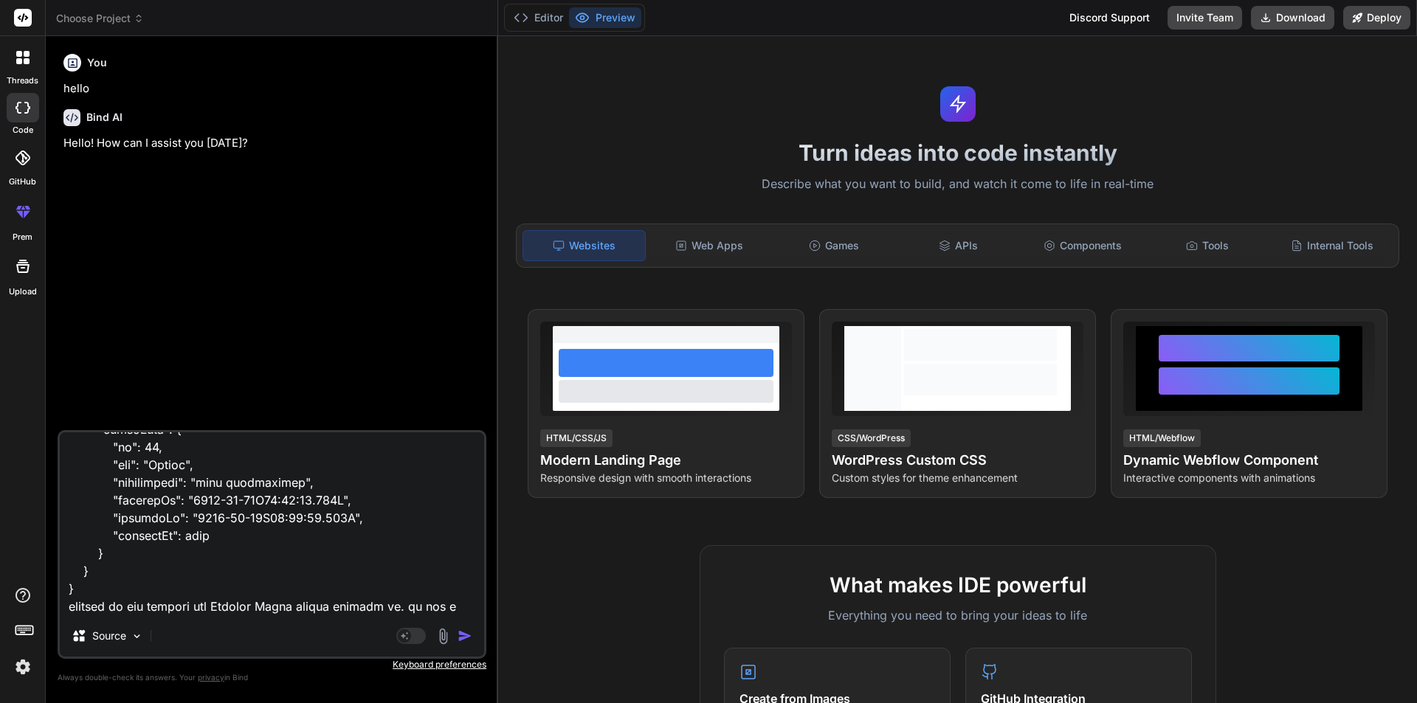
type textarea "<p-table *ngIf="viewVariantData?.VariantItemAttributes?.length" [value]="viewVa…"
type textarea "x"
type textarea "<p-table *ngIf="viewVariantData?.VariantItemAttributes?.length" [value]="viewVa…"
type textarea "x"
type textarea "<p-table *ngIf="viewVariantData?.VariantItemAttributes?.length" [value]="viewVa…"
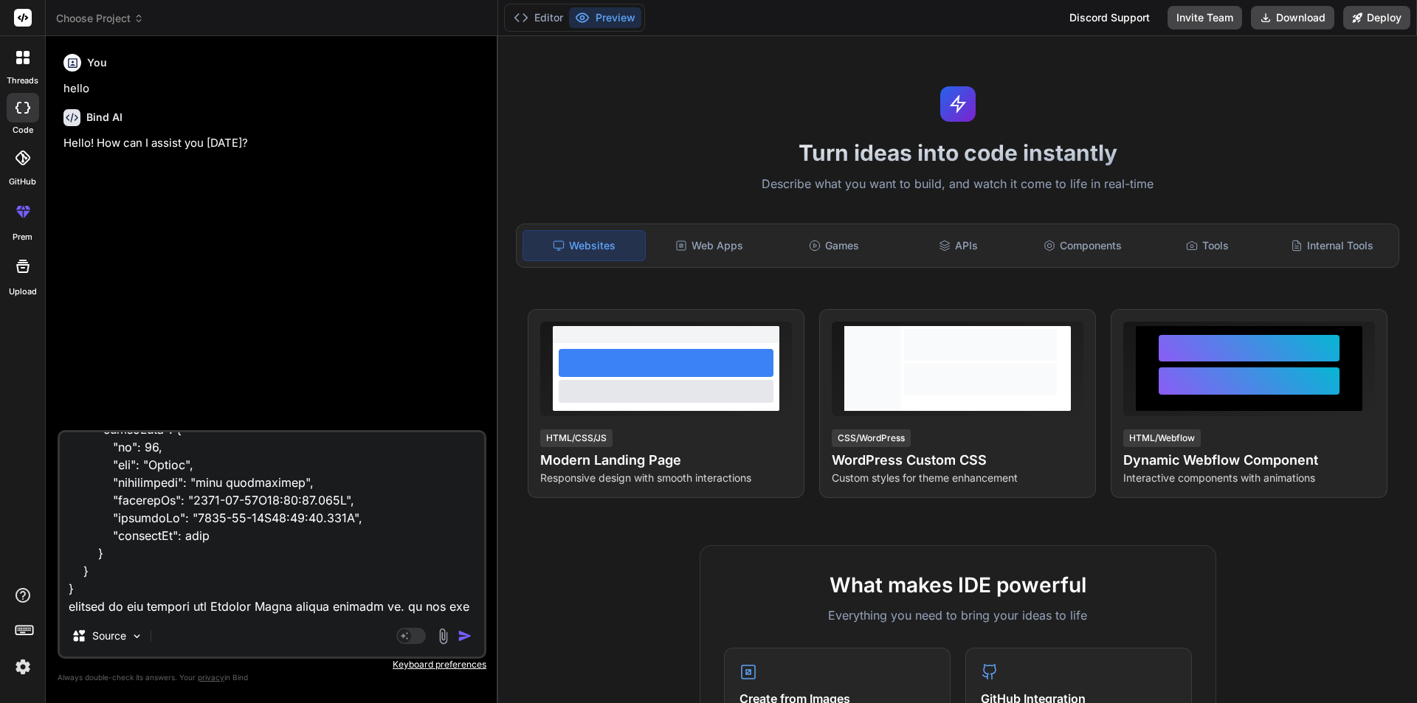
type textarea "x"
type textarea "<p-table *ngIf="viewVariantData?.VariantItemAttributes?.length" [value]="viewVa…"
type textarea "x"
type textarea "<p-table *ngIf="viewVariantData?.VariantItemAttributes?.length" [value]="viewVa…"
type textarea "x"
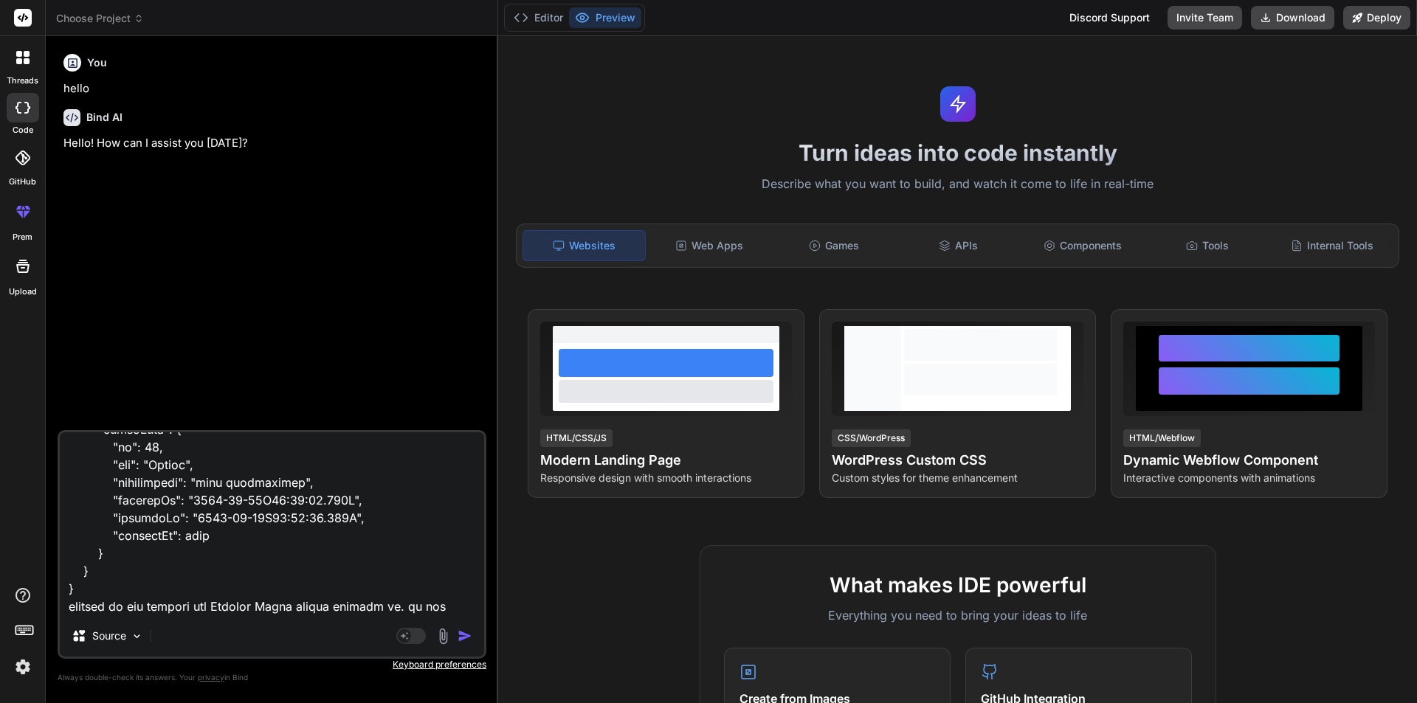
type textarea "<p-table *ngIf="viewVariantData?.VariantItemAttributes?.length" [value]="viewVa…"
type textarea "x"
type textarea "<p-table *ngIf="viewVariantData?.VariantItemAttributes?.length" [value]="viewVa…"
type textarea "x"
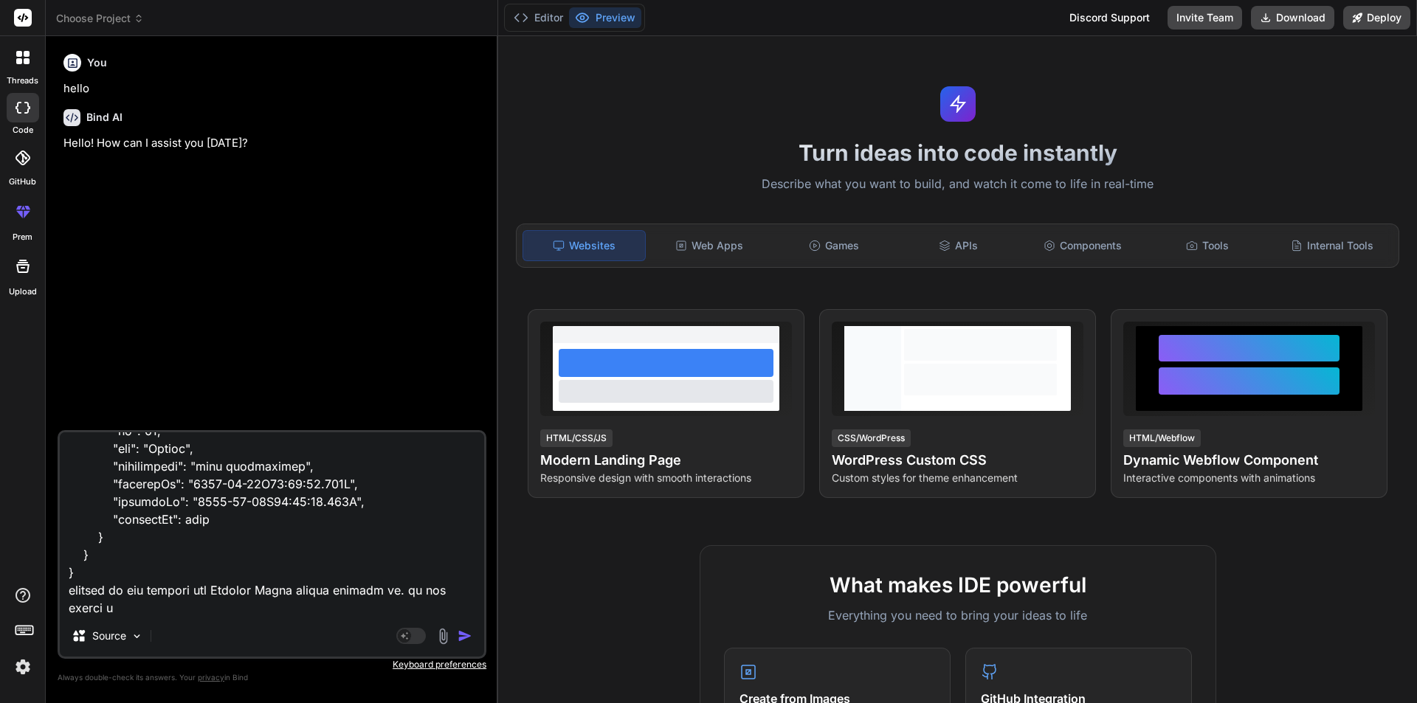
type textarea "<p-table *ngIf="viewVariantData?.VariantItemAttributes?.length" [value]="viewVa…"
type textarea "x"
type textarea "<p-table *ngIf="viewVariantData?.VariantItemAttributes?.length" [value]="viewVa…"
type textarea "x"
type textarea "<p-table *ngIf="viewVariantData?.VariantItemAttributes?.length" [value]="viewVa…"
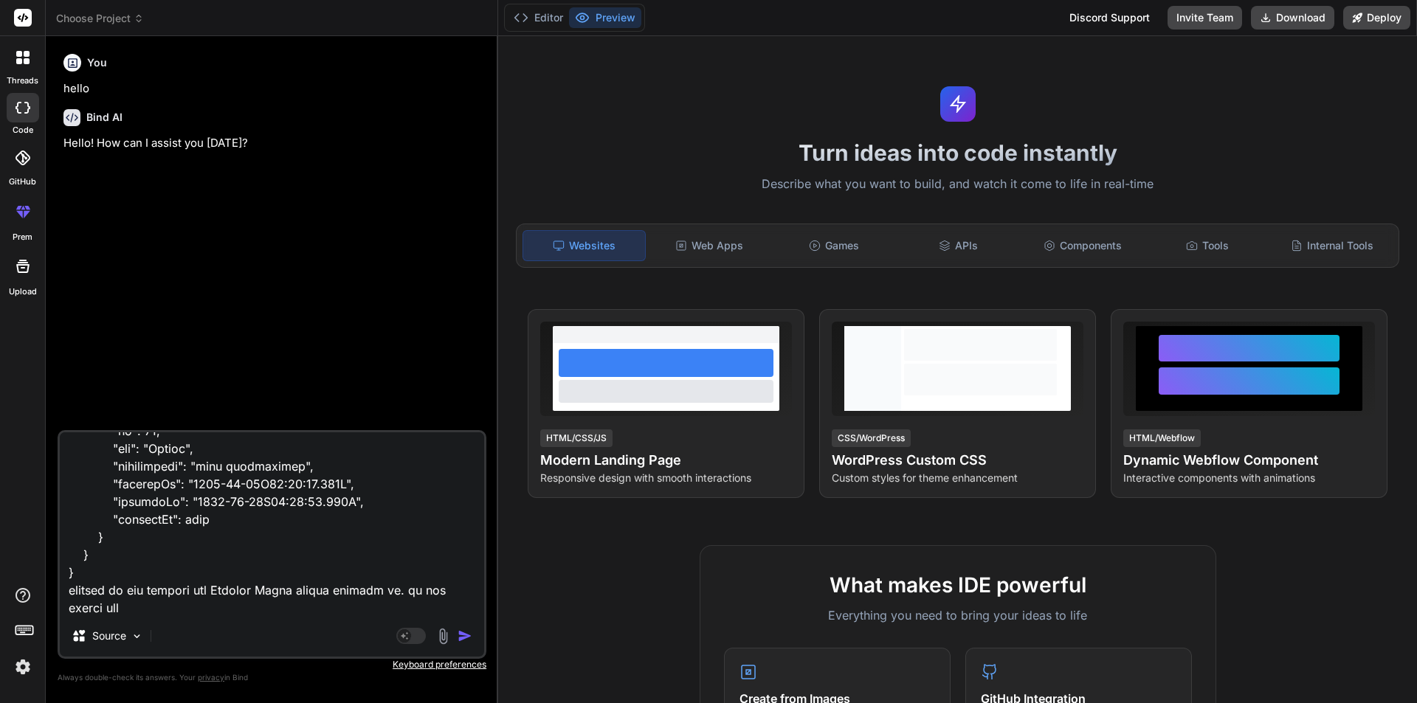
type textarea "x"
type textarea "<p-table *ngIf="viewVariantData?.VariantItemAttributes?.length" [value]="viewVa…"
type textarea "x"
type textarea "<p-table *ngIf="viewVariantData?.VariantItemAttributes?.length" [value]="viewVa…"
type textarea "x"
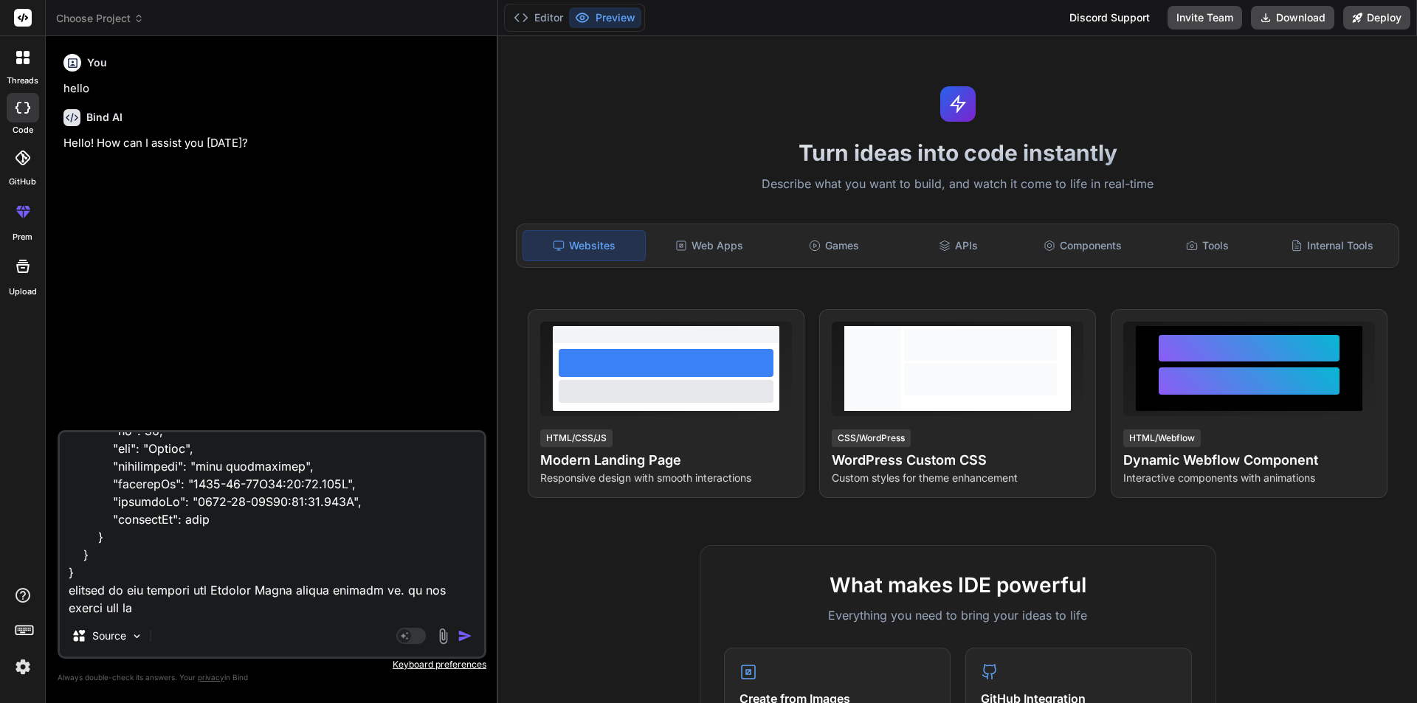
type textarea "<p-table *ngIf="viewVariantData?.VariantItemAttributes?.length" [value]="viewVa…"
type textarea "x"
type textarea "<p-table *ngIf="viewVariantData?.VariantItemAttributes?.length" [value]="viewVa…"
type textarea "x"
type textarea "<p-table *ngIf="viewVariantData?.VariantItemAttributes?.length" [value]="viewVa…"
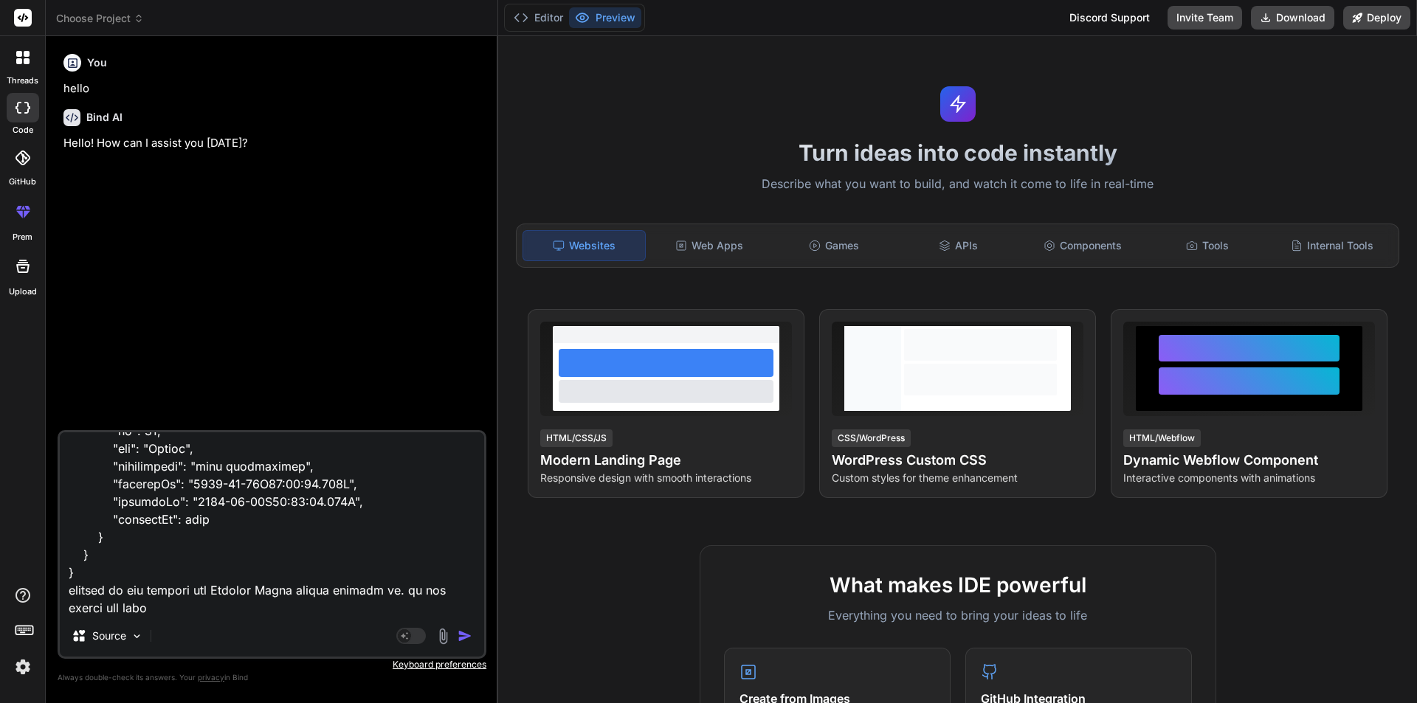
type textarea "x"
type textarea "<p-table *ngIf="viewVariantData?.VariantItemAttributes?.length" [value]="viewVa…"
type textarea "x"
type textarea "<p-table *ngIf="viewVariantData?.VariantItemAttributes?.length" [value]="viewVa…"
type textarea "x"
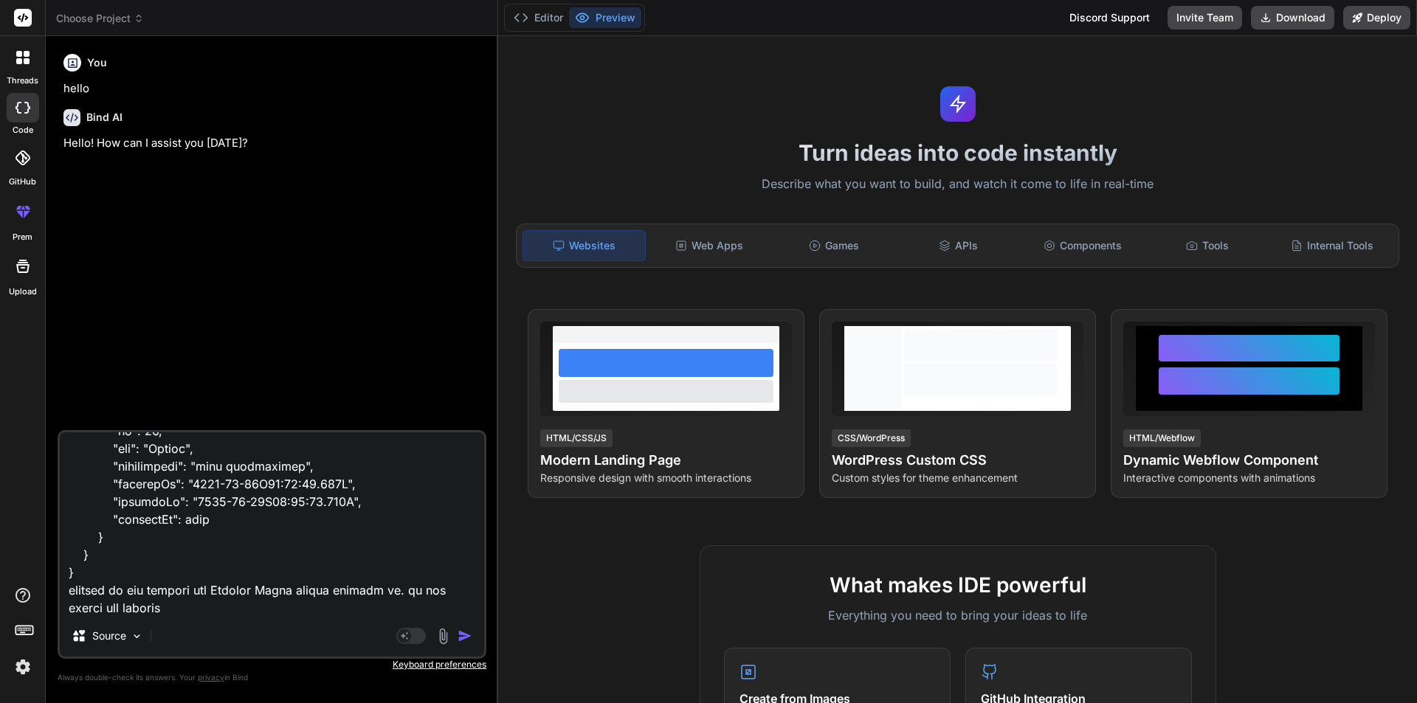
type textarea "<p-table *ngIf="viewVariantData?.VariantItemAttributes?.length" [value]="viewVa…"
type textarea "x"
type textarea "<p-table *ngIf="viewVariantData?.VariantItemAttributes?.length" [value]="viewVa…"
type textarea "x"
type textarea "<p-table *ngIf="viewVariantData?.VariantItemAttributes?.length" [value]="viewVa…"
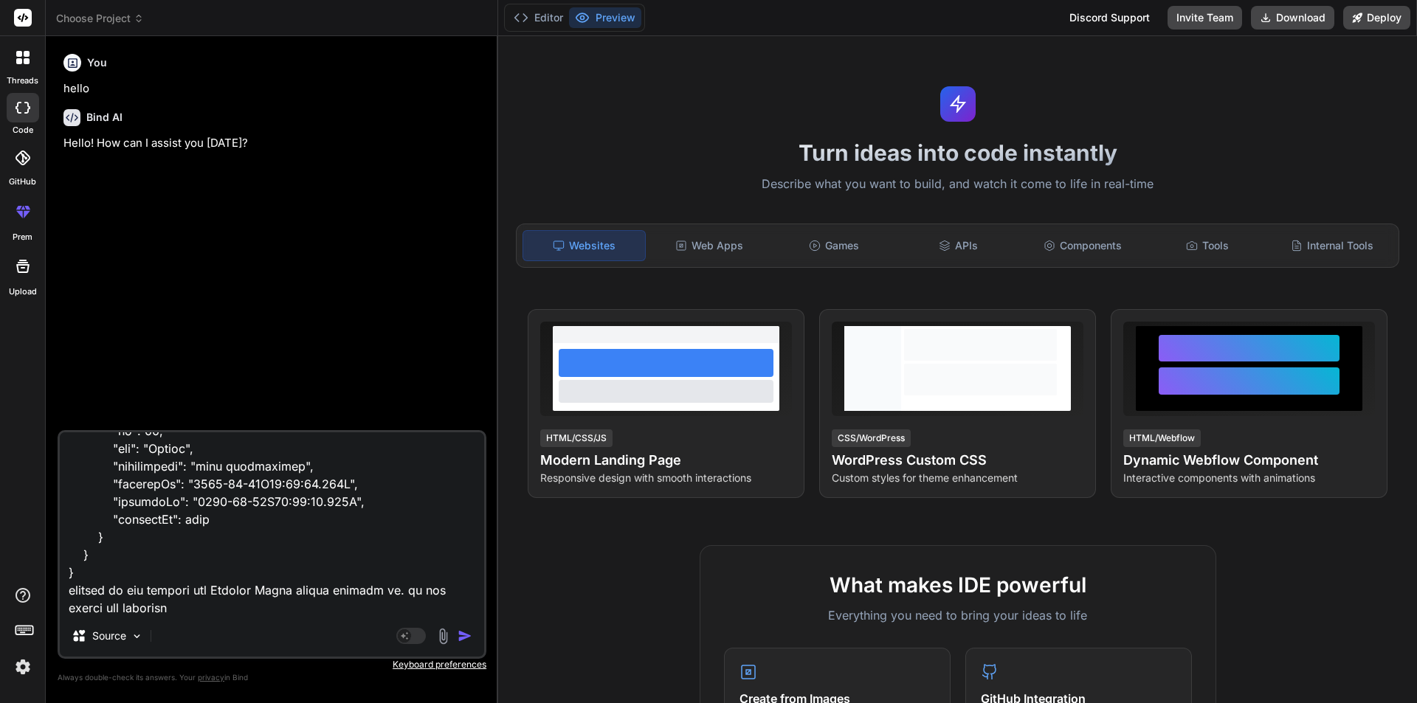
type textarea "x"
type textarea "<p-table *ngIf="viewVariantData?.VariantItemAttributes?.length" [value]="viewVa…"
type textarea "x"
type textarea "<p-table *ngIf="viewVariantData?.VariantItemAttributes?.length" [value]="viewVa…"
type textarea "x"
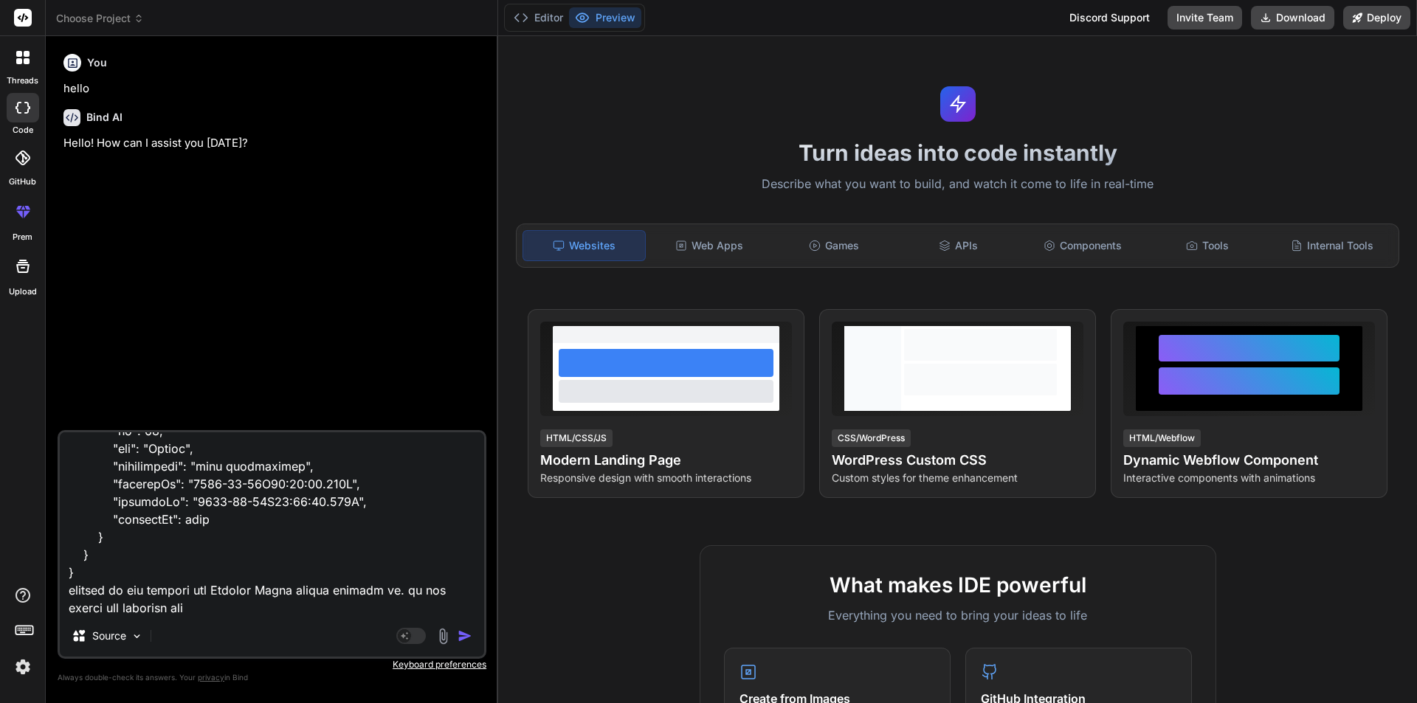
type textarea "<p-table *ngIf="viewVariantData?.VariantItemAttributes?.length" [value]="viewVa…"
type textarea "x"
type textarea "<p-table *ngIf="viewVariantData?.VariantItemAttributes?.length" [value]="viewVa…"
type textarea "x"
type textarea "<p-table *ngIf="viewVariantData?.VariantItemAttributes?.length" [value]="viewVa…"
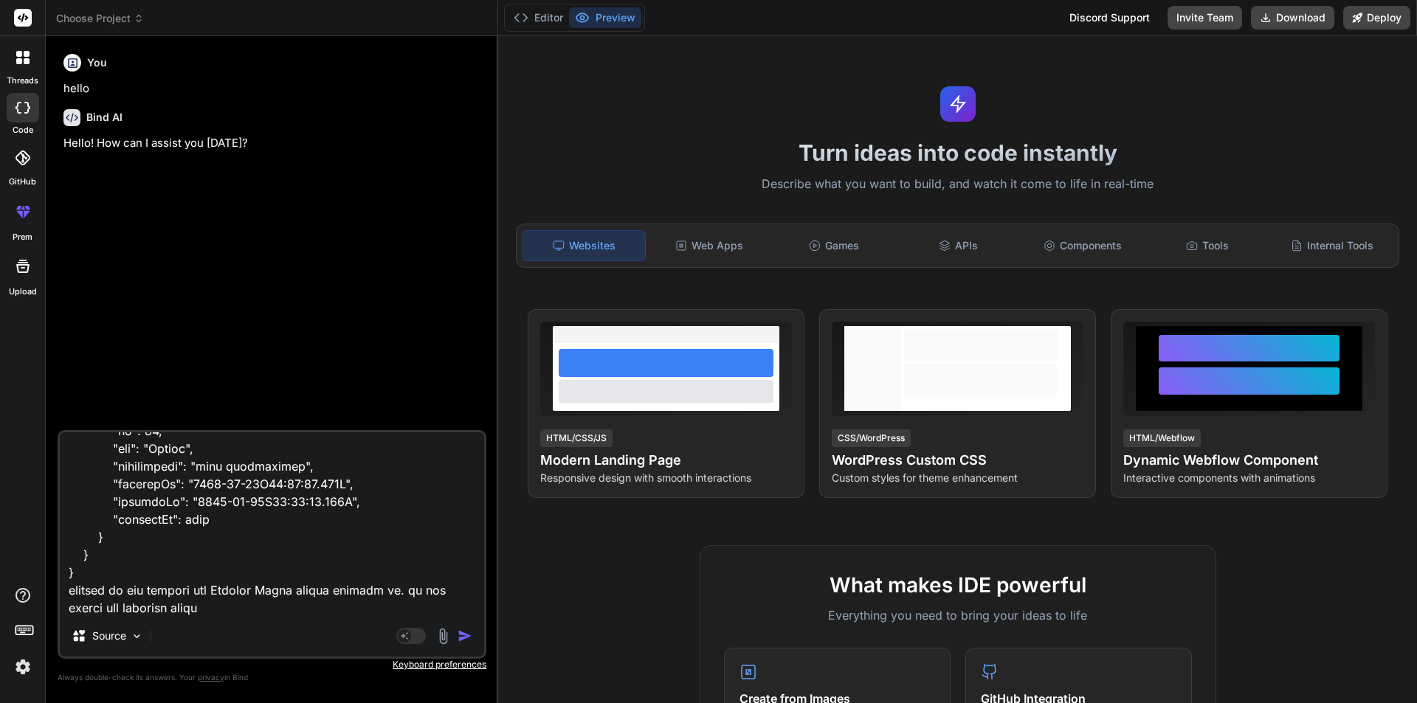
type textarea "x"
type textarea "<p-table *ngIf="viewVariantData?.VariantItemAttributes?.length" [value]="viewVa…"
type textarea "x"
type textarea "<p-table *ngIf="viewVariantData?.VariantItemAttributes?.length" [value]="viewVa…"
type textarea "x"
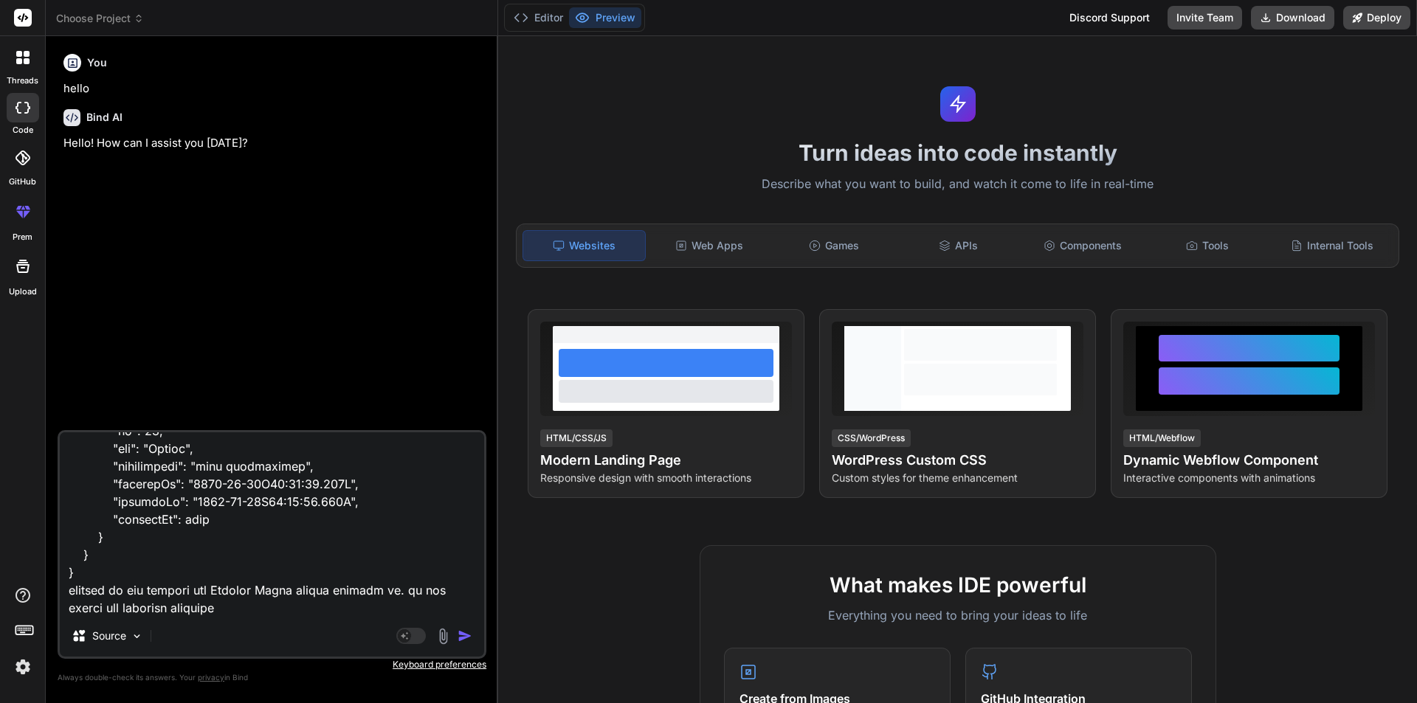
type textarea "<p-table *ngIf="viewVariantData?.VariantItemAttributes?.length" [value]="viewVa…"
type textarea "x"
type textarea "<p-table *ngIf="viewVariantData?.VariantItemAttributes?.length" [value]="viewVa…"
type textarea "x"
type textarea "<p-table *ngIf="viewVariantData?.VariantItemAttributes?.length" [value]="viewVa…"
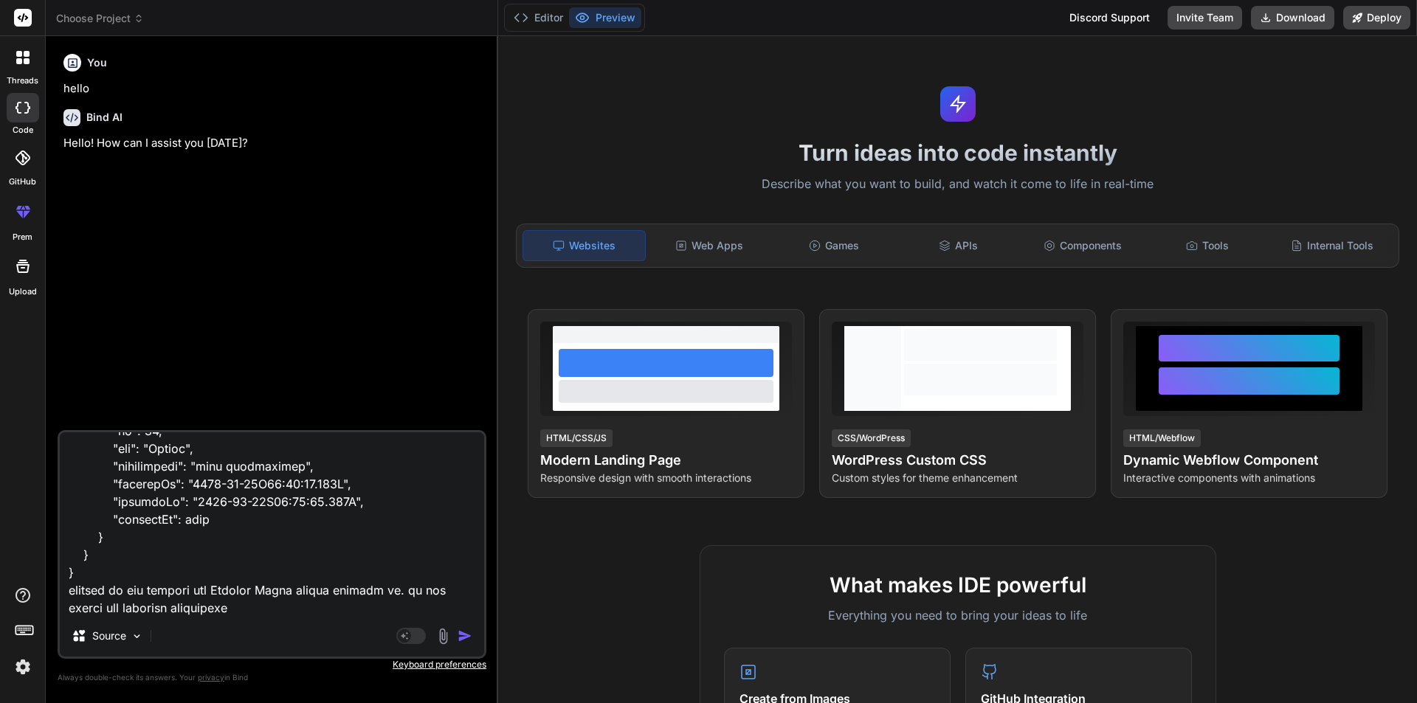
type textarea "x"
type textarea "<p-table *ngIf="viewVariantData?.VariantItemAttributes?.length" [value]="viewVa…"
type textarea "x"
type textarea "<p-table *ngIf="viewVariantData?.VariantItemAttributes?.length" [value]="viewVa…"
type textarea "x"
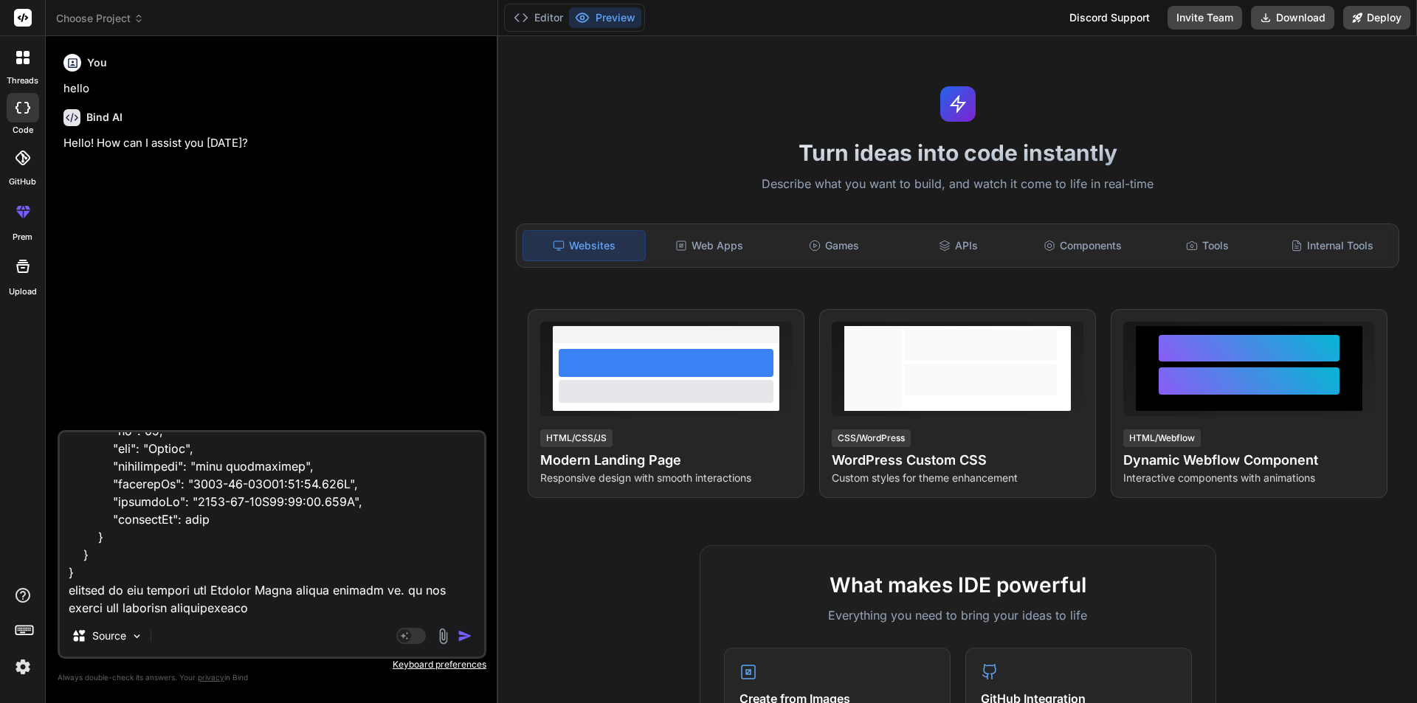
type textarea "<p-table *ngIf="viewVariantData?.VariantItemAttributes?.length" [value]="viewVa…"
click at [463, 633] on img "button" at bounding box center [465, 636] width 15 height 15
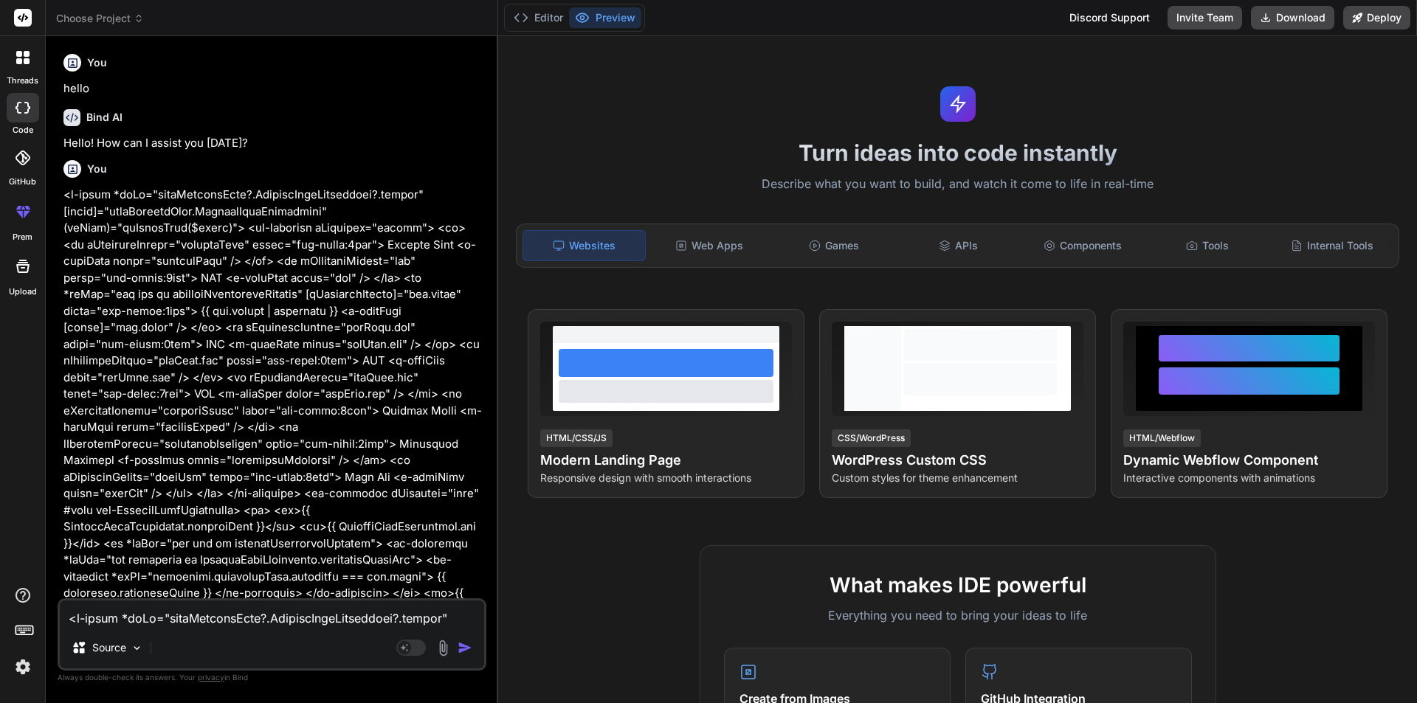
scroll to position [106, 0]
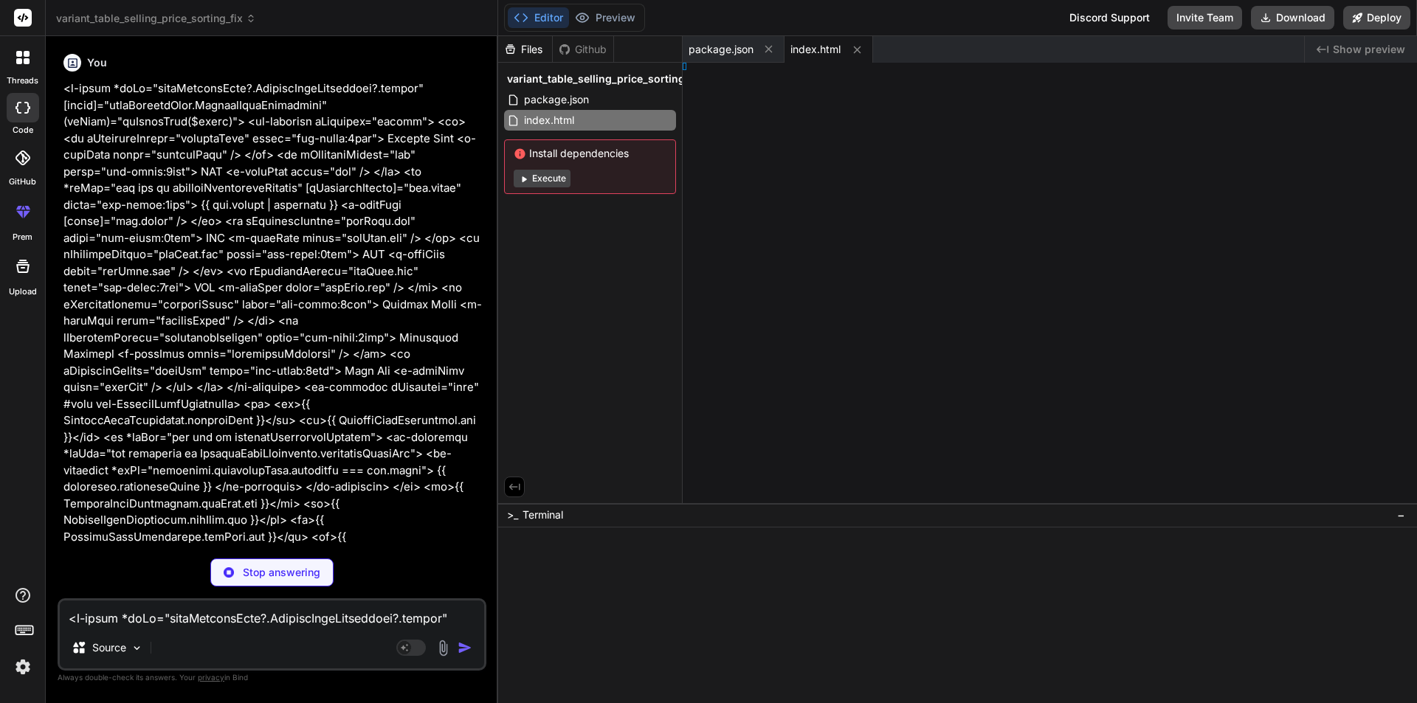
type textarea "x"
type textarea "; } });"
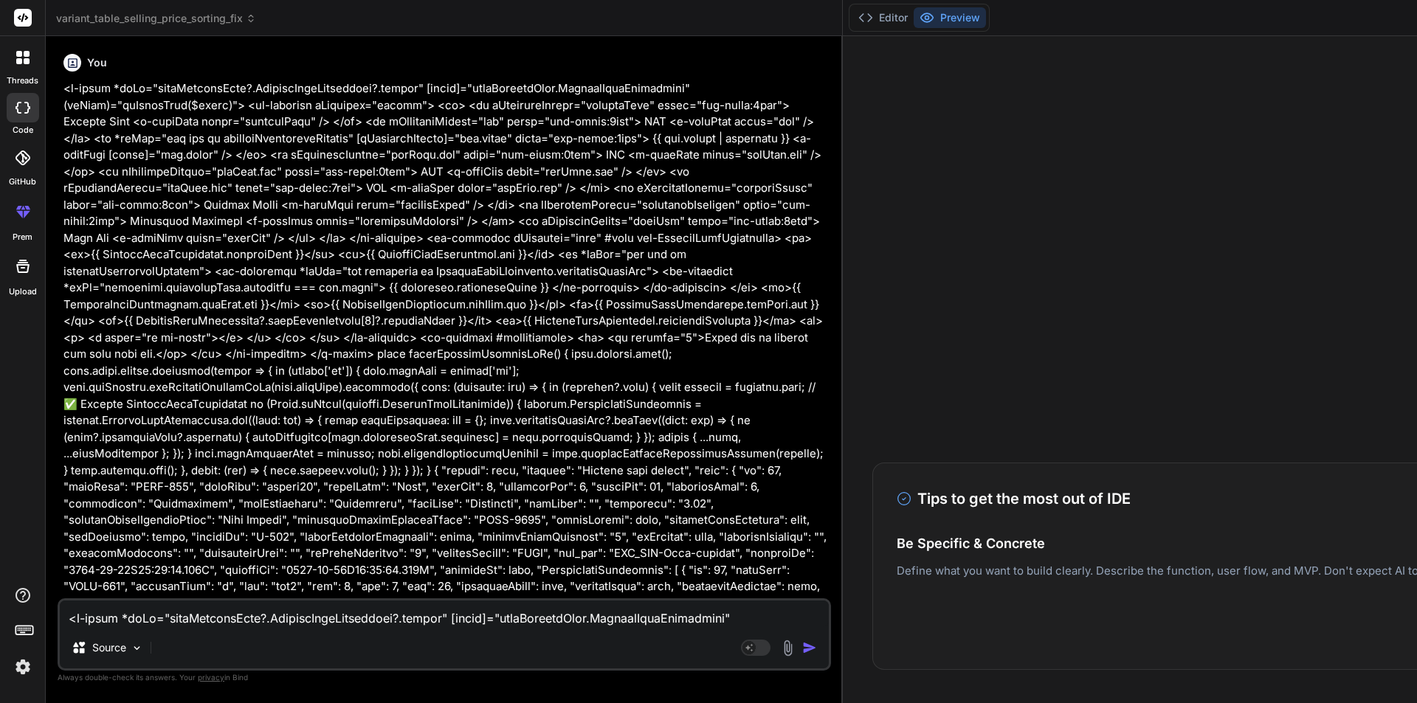
type textarea "x"
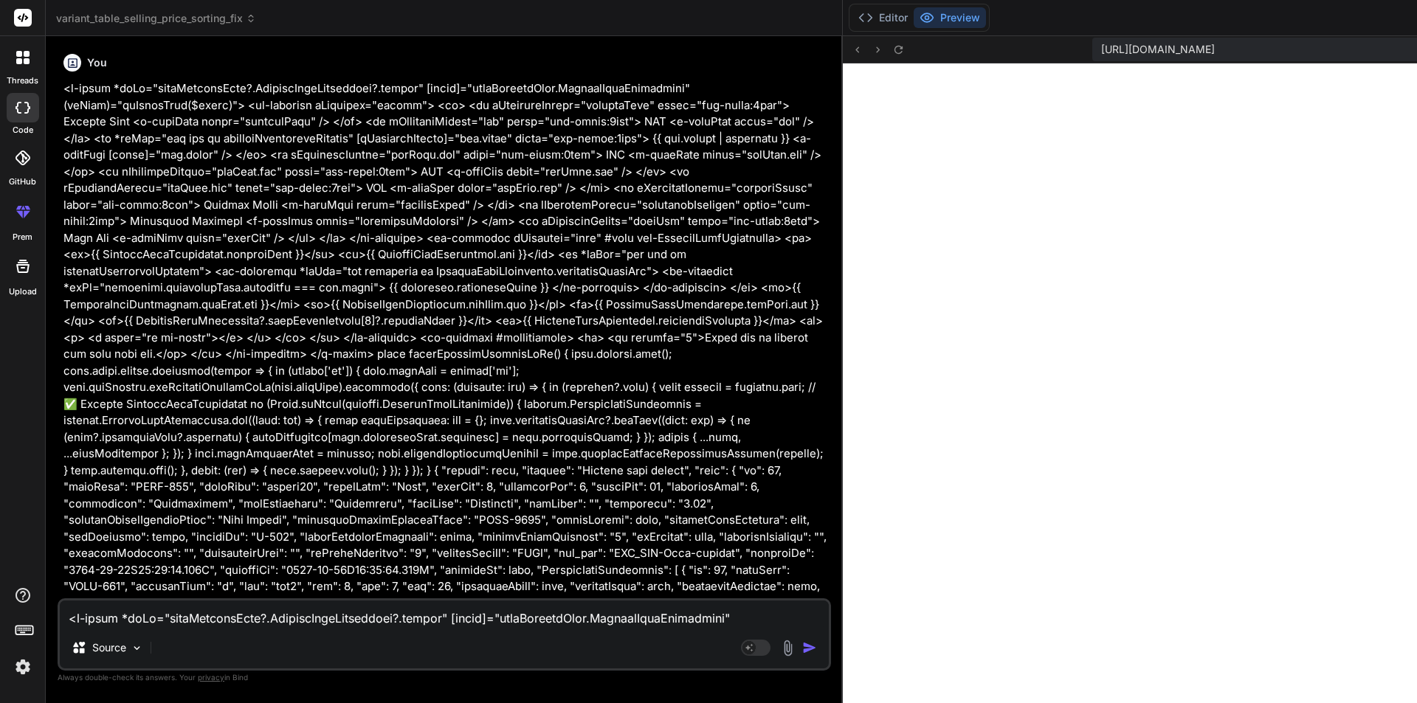
scroll to position [617, 0]
type textarea "x"
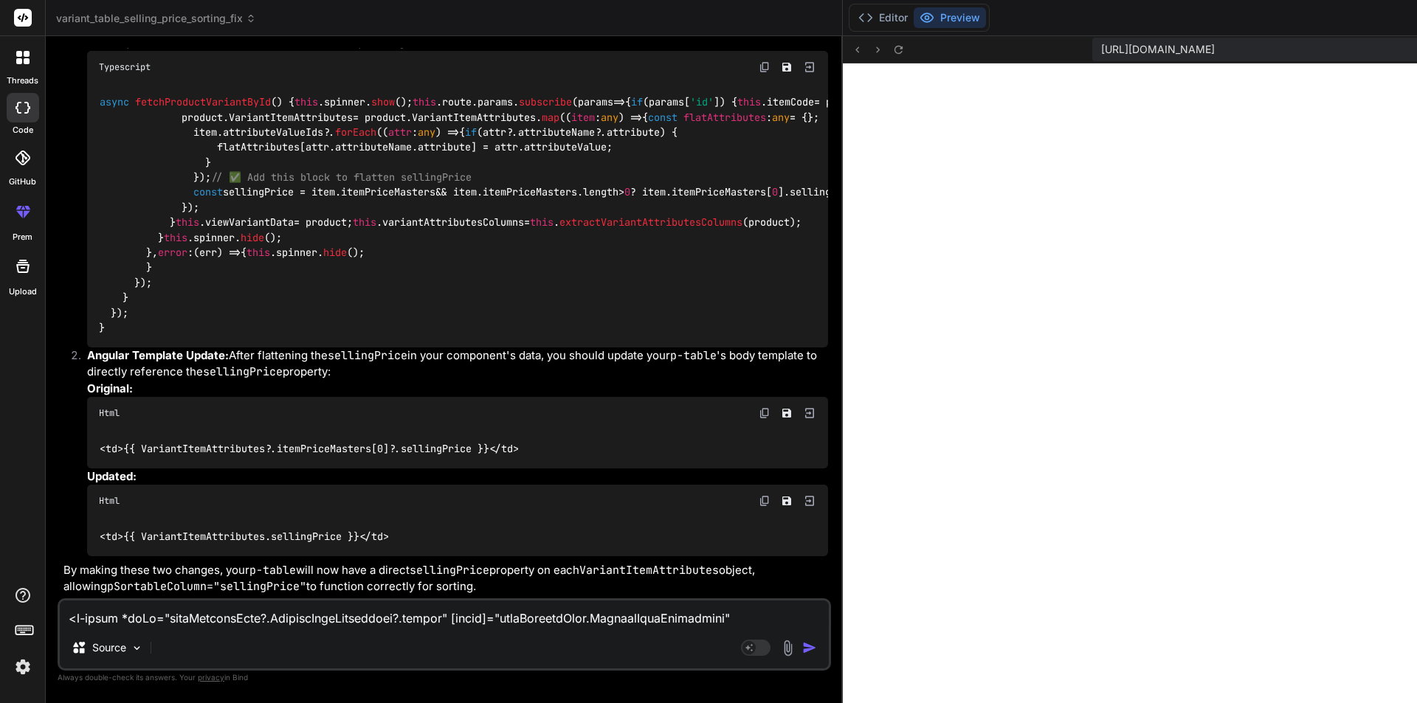
scroll to position [1877, 0]
drag, startPoint x: 276, startPoint y: 193, endPoint x: 371, endPoint y: 207, distance: 96.2
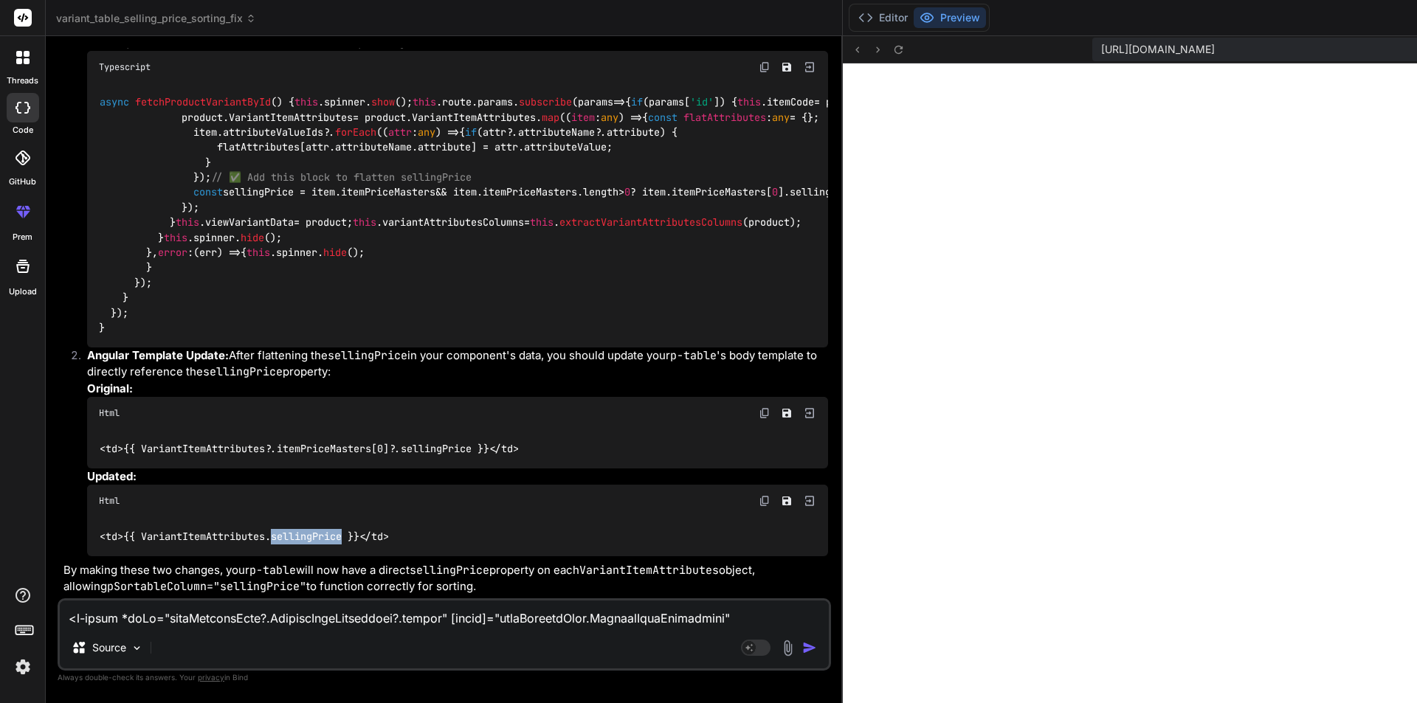
drag, startPoint x: 273, startPoint y: 522, endPoint x: 348, endPoint y: 520, distance: 75.3
click at [348, 529] on code "< td > {{ VariantItemAttributes.sellingPrice }} </ td >" at bounding box center [244, 536] width 291 height 15
drag, startPoint x: 97, startPoint y: 258, endPoint x: 276, endPoint y: 260, distance: 178.6
click at [276, 260] on div "async fetchProductVariantById ( ) { this . spinner . show (); this . route . pa…" at bounding box center [457, 215] width 741 height 264
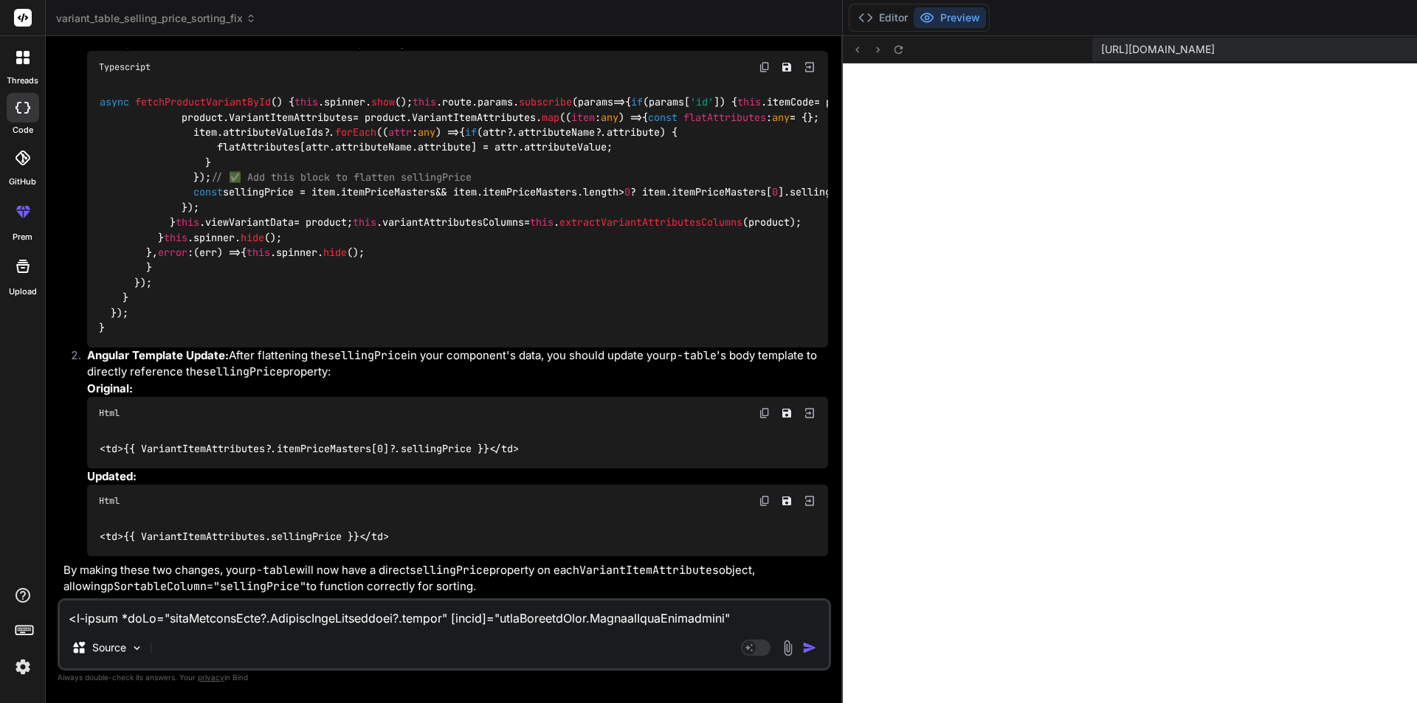
click at [333, 258] on div "async fetchProductVariantById ( ) { this . spinner . show (); this . route . pa…" at bounding box center [457, 215] width 741 height 264
drag, startPoint x: 100, startPoint y: 260, endPoint x: 349, endPoint y: 246, distance: 249.8
click at [349, 246] on div "async fetchProductVariantById ( ) { this . spinner . show (); this . route . pa…" at bounding box center [457, 215] width 741 height 264
click at [337, 259] on div "async fetchProductVariantById ( ) { this . spinner . show (); this . route . pa…" at bounding box center [457, 215] width 741 height 264
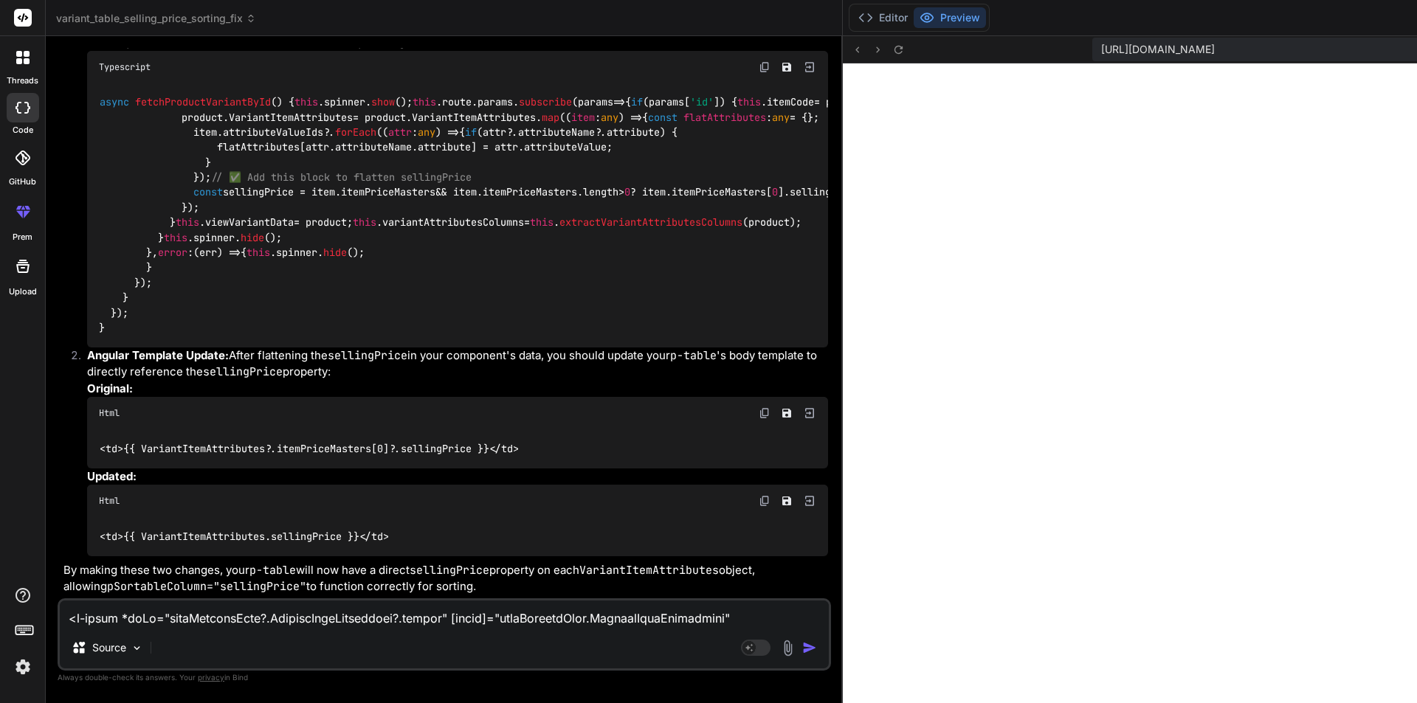
click at [98, 189] on div "async fetchProductVariantById ( ) { this . spinner . show (); this . route . pa…" at bounding box center [457, 215] width 741 height 264
click at [759, 73] on img at bounding box center [765, 67] width 12 height 12
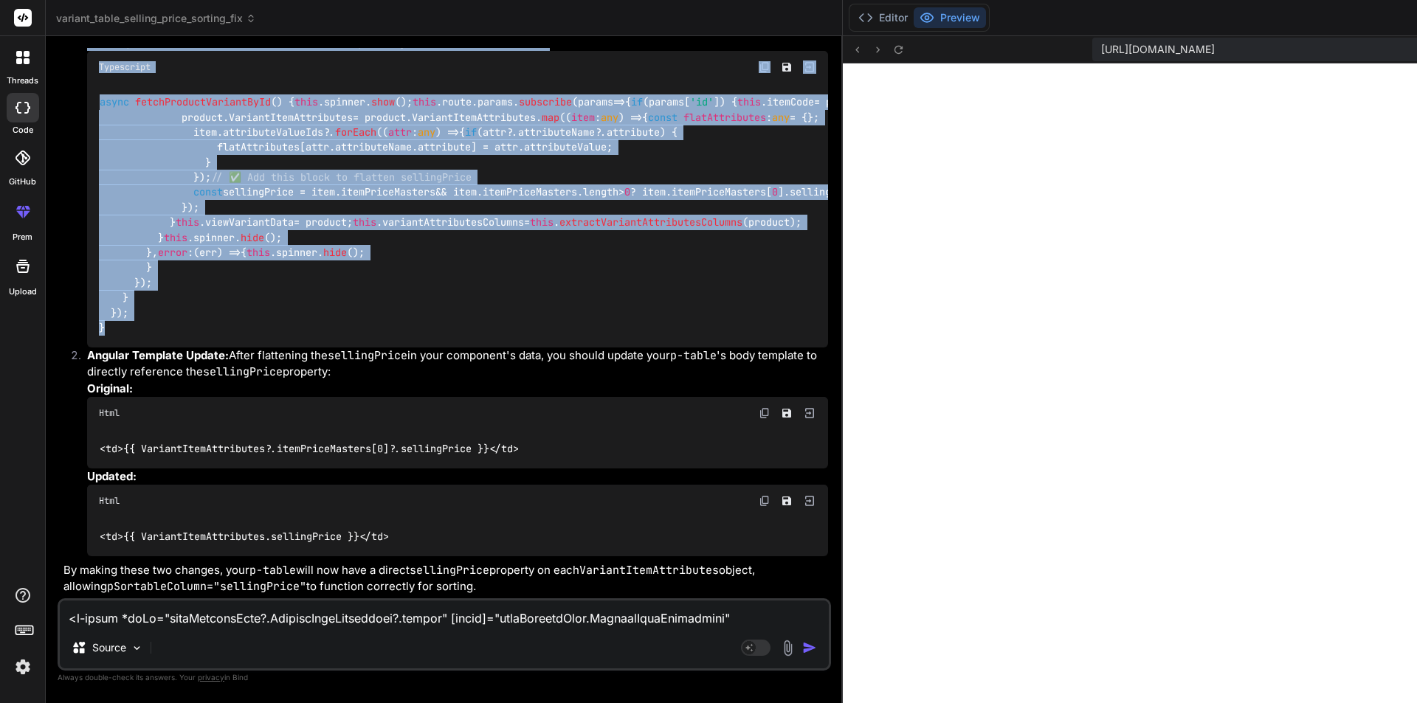
scroll to position [2581, 0]
drag, startPoint x: 109, startPoint y: 547, endPoint x: 97, endPoint y: 258, distance: 289.5
click at [97, 258] on div "async fetchProductVariantById ( ) { this . spinner . show (); this . route . pa…" at bounding box center [457, 215] width 741 height 264
click at [239, 109] on span "fetchProductVariantById" at bounding box center [203, 102] width 136 height 13
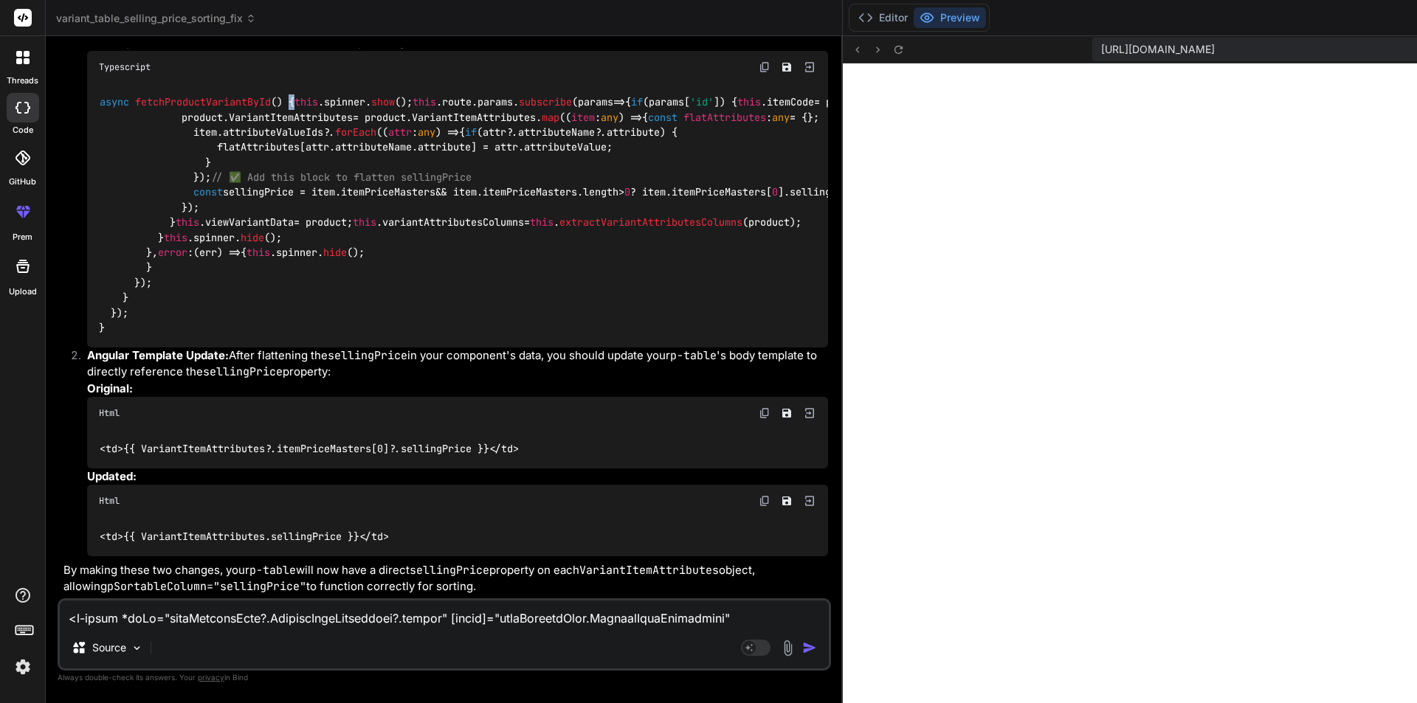
drag, startPoint x: 291, startPoint y: 267, endPoint x: 329, endPoint y: 263, distance: 38.6
click at [329, 263] on div "async fetchProductVariantById ( ) { this . spinner . show (); this . route . pa…" at bounding box center [457, 215] width 741 height 264
click at [759, 73] on img at bounding box center [765, 67] width 12 height 12
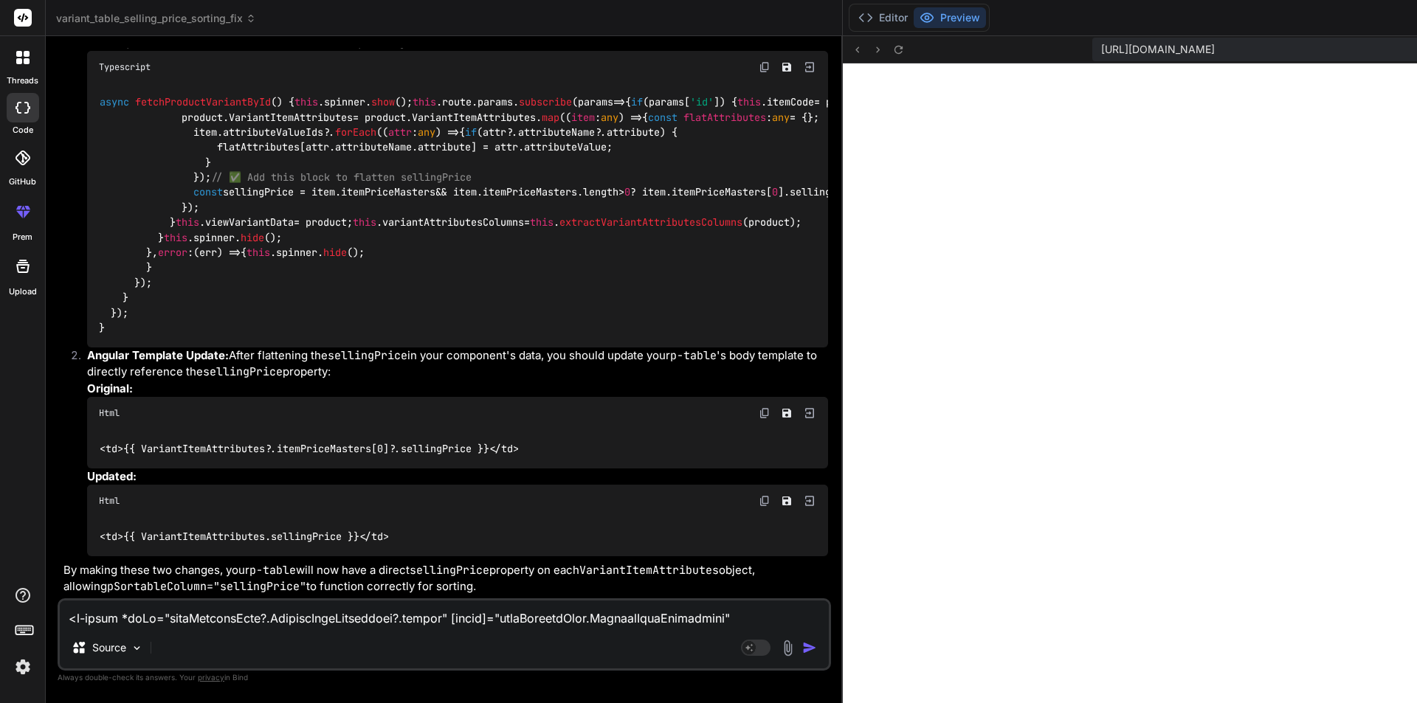
scroll to position [3179, 0]
drag, startPoint x: 143, startPoint y: 517, endPoint x: 347, endPoint y: 522, distance: 203.7
click at [347, 529] on code "< td > {{ VariantItemAttributes.sellingPrice }} </ td >" at bounding box center [244, 536] width 291 height 15
copy code "VariantItemAttributes.sellingPrice"
click at [245, 529] on code "< td > {{ VariantItemAttributes.sellingPrice }} </ td >" at bounding box center [244, 536] width 291 height 15
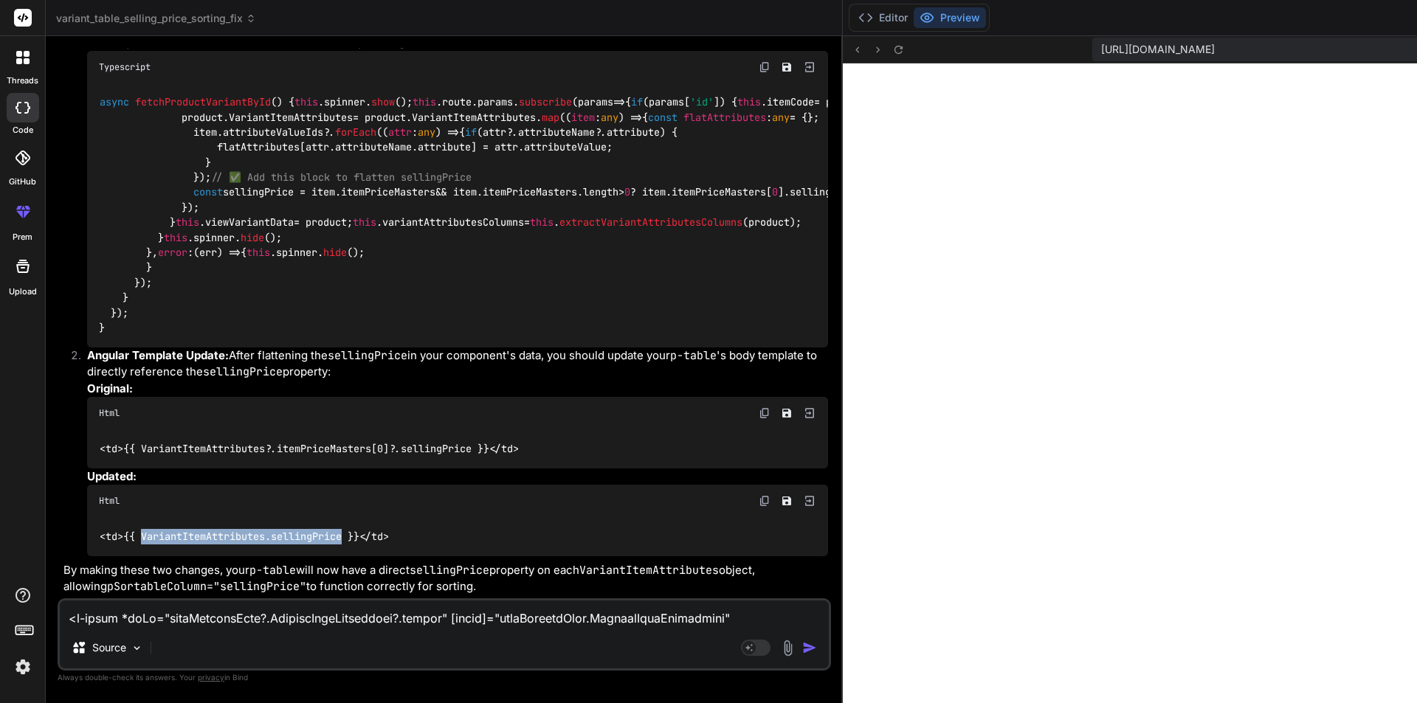
drag, startPoint x: 143, startPoint y: 520, endPoint x: 350, endPoint y: 521, distance: 206.6
click at [350, 529] on code "< td > {{ VariantItemAttributes.sellingPrice }} </ td >" at bounding box center [244, 536] width 291 height 15
copy code "VariantItemAttributes.sellingPrice"
click at [202, 622] on textarea at bounding box center [444, 614] width 769 height 27
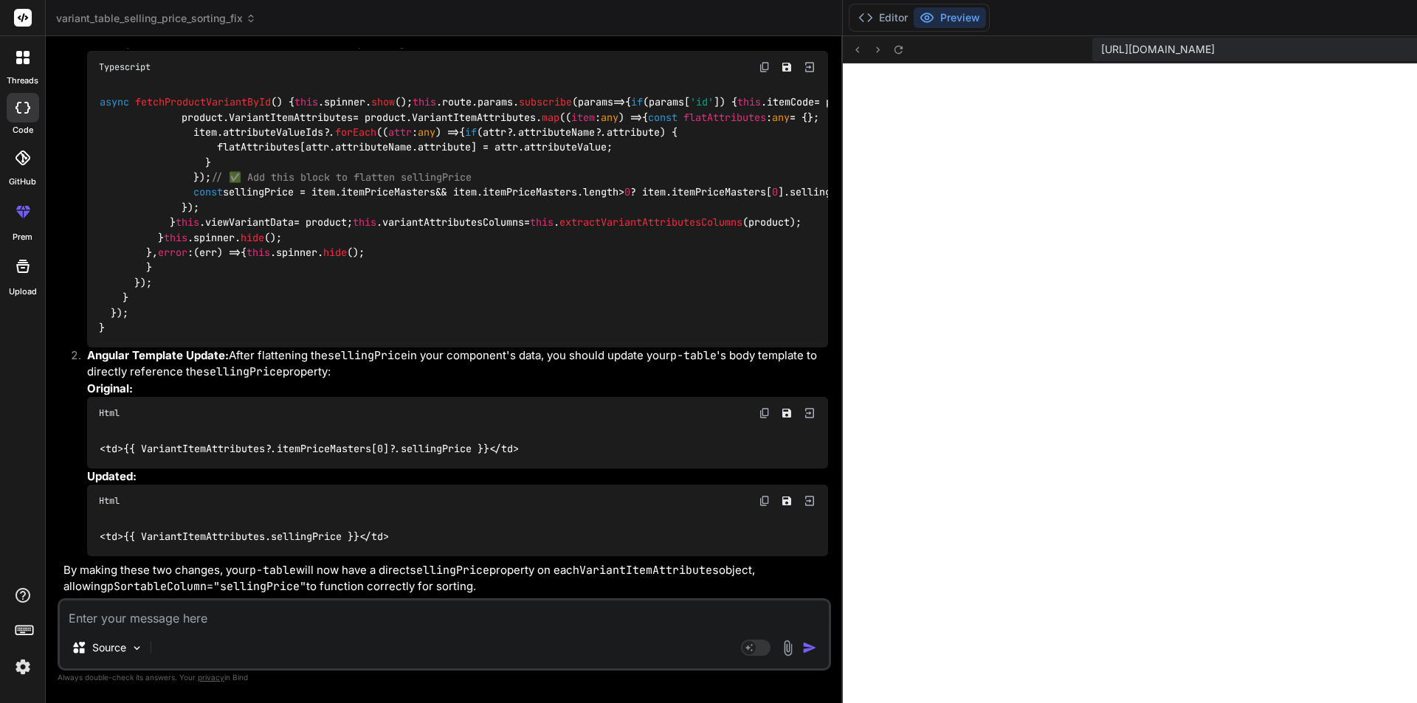
click at [191, 620] on textarea at bounding box center [444, 614] width 769 height 27
paste textarea "<p-table [value]="product.VariantItemAttributes" (onSort)="onInnerSort($event)"…"
type textarea "<p-table [value]="product.VariantItemAttributes" (onSort)="onInnerSort($event)"…"
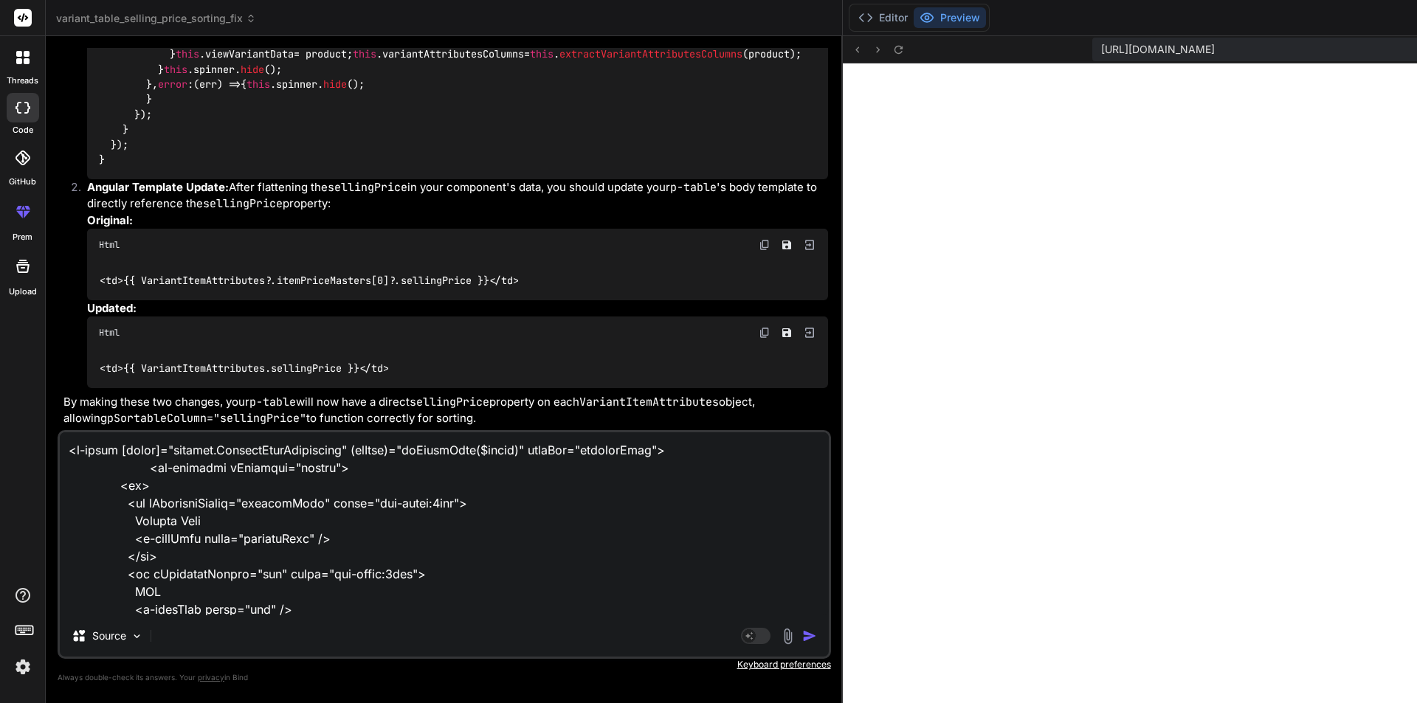
scroll to position [6803, 0]
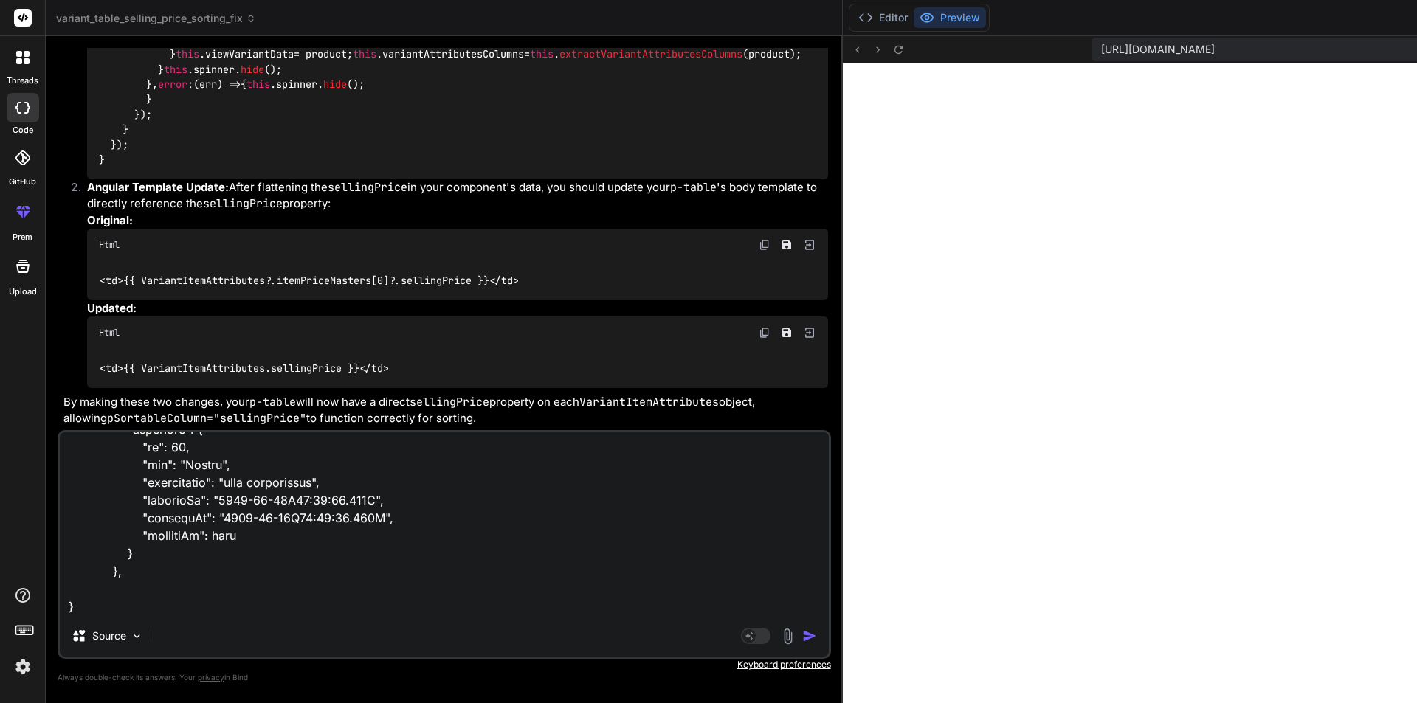
type textarea "x"
type textarea "<p-table [value]="product.VariantItemAttributes" (onSort)="onInnerSort($event)"…"
type textarea "x"
type textarea "<p-table [value]="product.VariantItemAttributes" (onSort)="onInnerSort($event)"…"
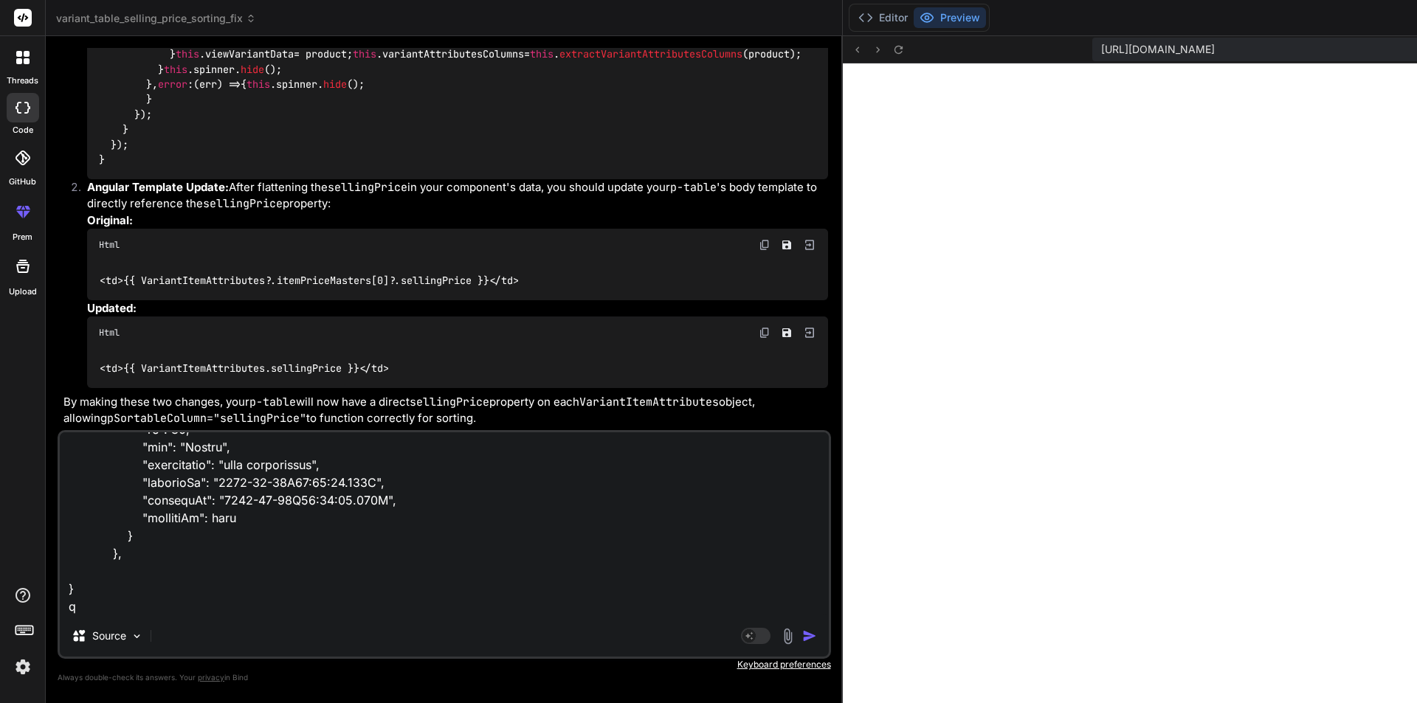
type textarea "x"
type textarea "<p-table [value]="product.VariantItemAttributes" (onSort)="onInnerSort($event)"…"
click at [227, 613] on textarea at bounding box center [444, 523] width 769 height 183
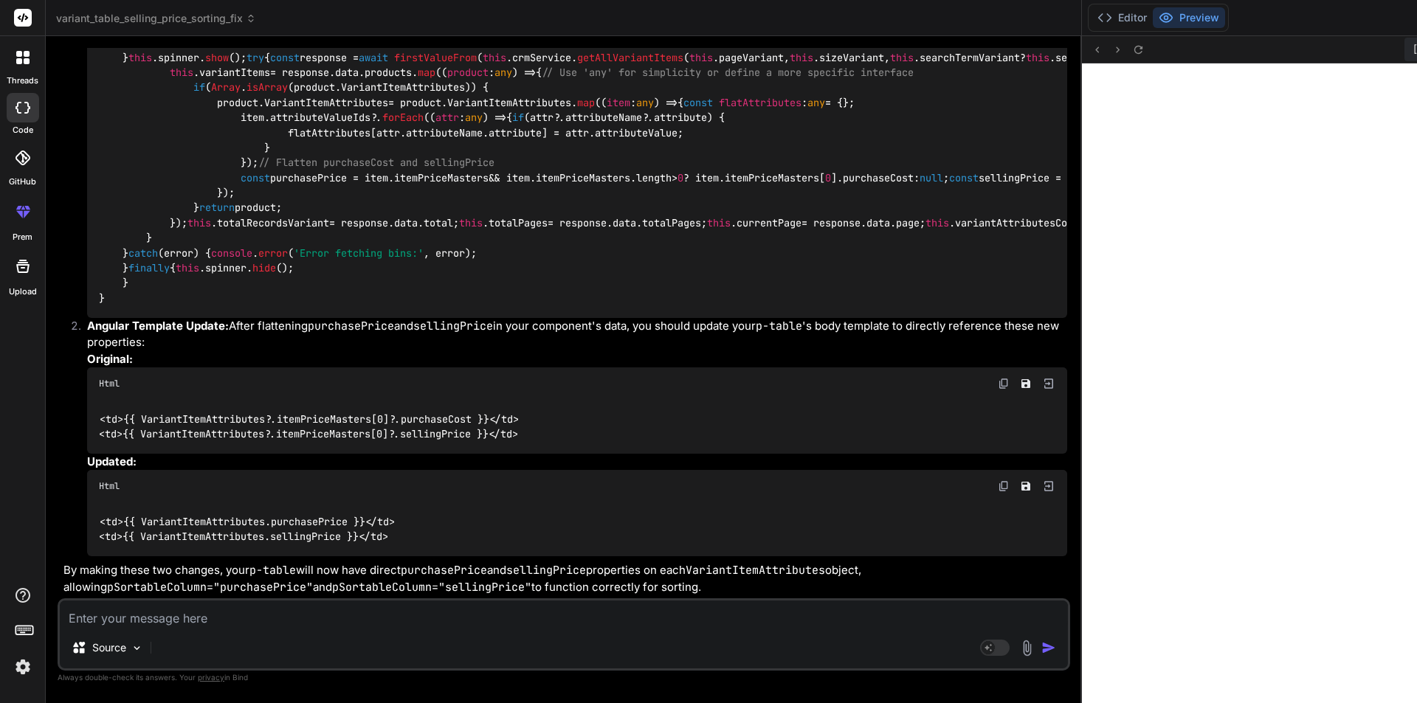
scroll to position [6524, 0]
click at [998, 13] on img at bounding box center [1004, 7] width 12 height 12
drag, startPoint x: 142, startPoint y: 469, endPoint x: 351, endPoint y: 476, distance: 208.2
click at [351, 514] on code "< td > {{ VariantItemAttributes.purchasePrice }} </ td > < td > {{ VariantItemA…" at bounding box center [247, 529] width 296 height 30
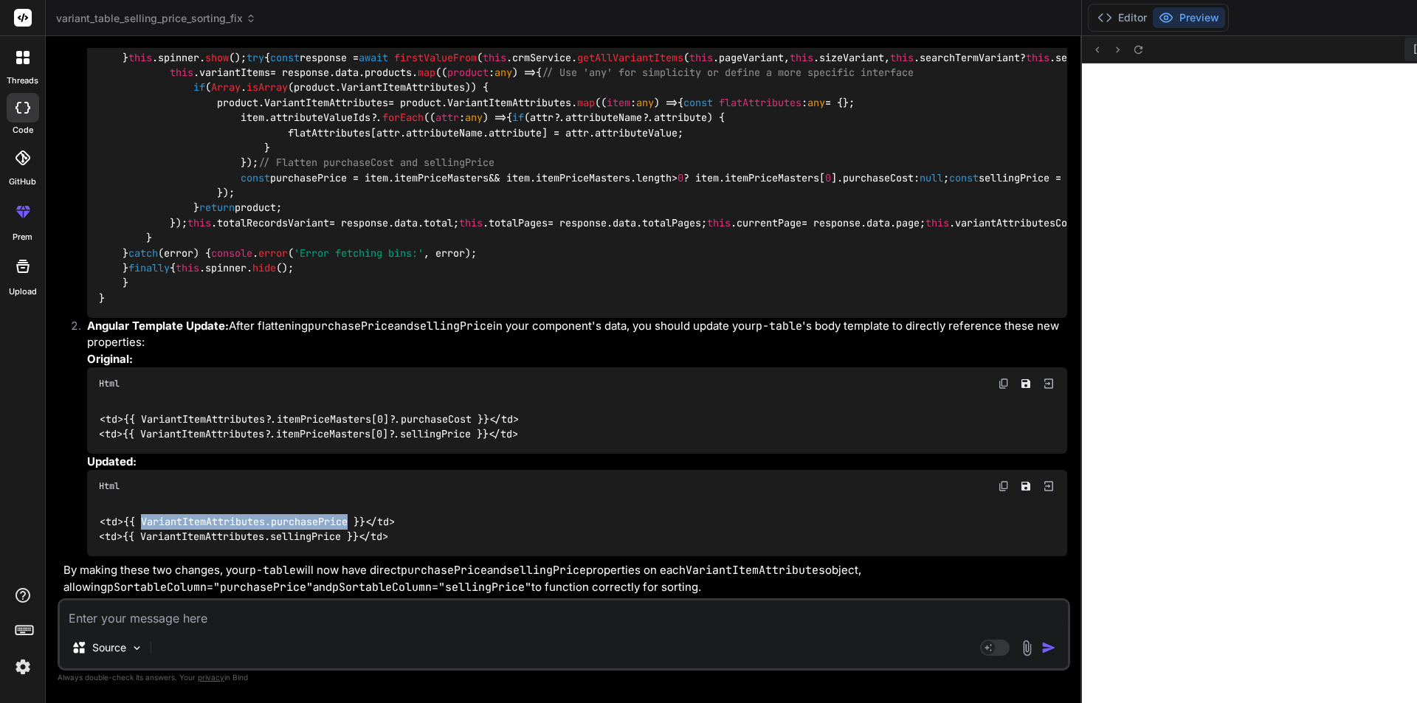
copy code "VariantItemAttributes.purchasePrice"
drag, startPoint x: 144, startPoint y: 488, endPoint x: 347, endPoint y: 485, distance: 203.0
click at [347, 514] on code "< td > {{ VariantItemAttributes.purchasePrice }} </ td > < td > {{ VariantItemA…" at bounding box center [247, 529] width 296 height 30
copy code "VariantItemAttributes.sellingPrice"
